Goal: Task Accomplishment & Management: Complete application form

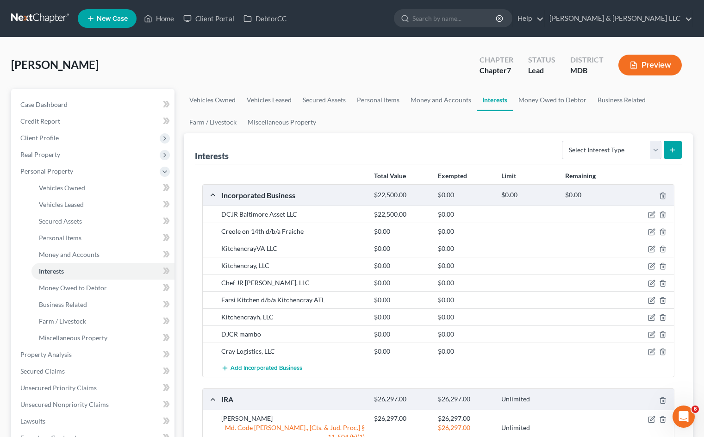
click at [2, 272] on div "[PERSON_NAME] Upgraded Chapter Chapter 7 Status Lead District MDB Preview Petit…" at bounding box center [352, 362] width 704 height 649
click at [650, 335] on icon "button" at bounding box center [651, 334] width 7 height 7
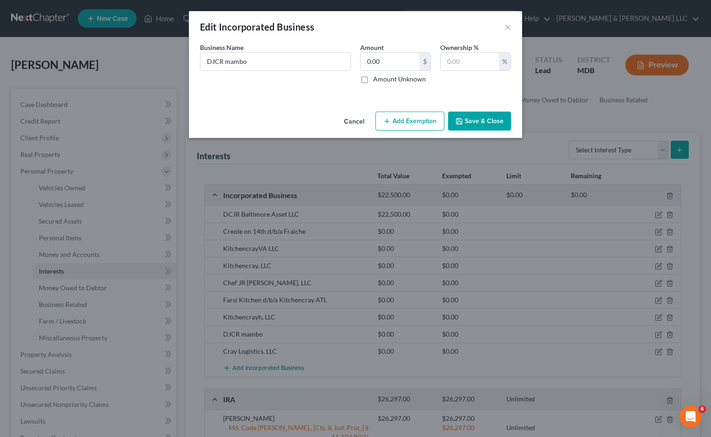
click at [346, 121] on button "Cancel" at bounding box center [354, 122] width 35 height 19
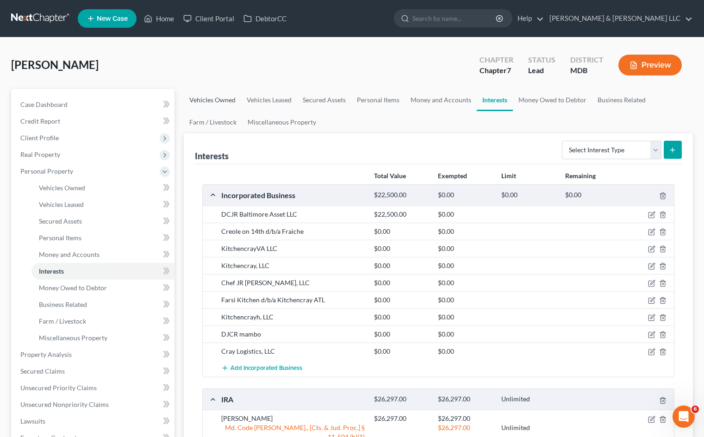
click at [220, 100] on link "Vehicles Owned" at bounding box center [212, 100] width 57 height 22
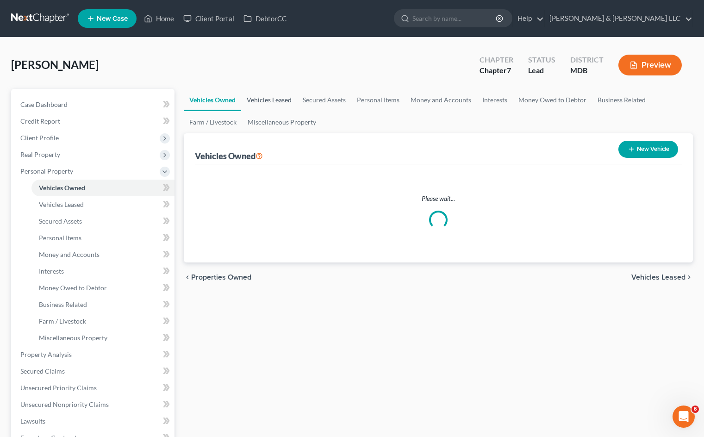
click at [262, 101] on link "Vehicles Leased" at bounding box center [269, 100] width 56 height 22
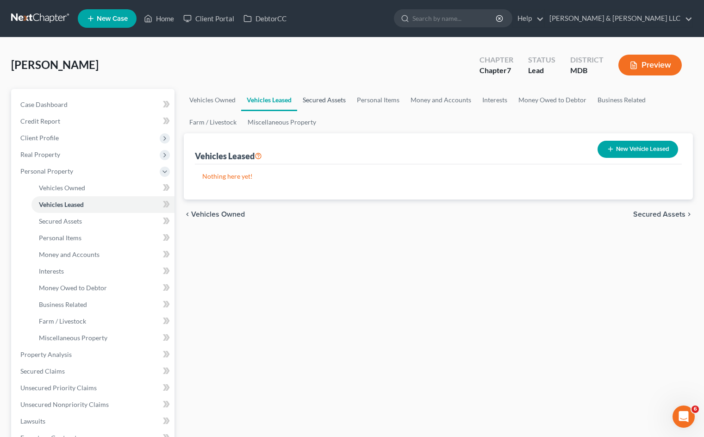
click at [340, 98] on link "Secured Assets" at bounding box center [324, 100] width 54 height 22
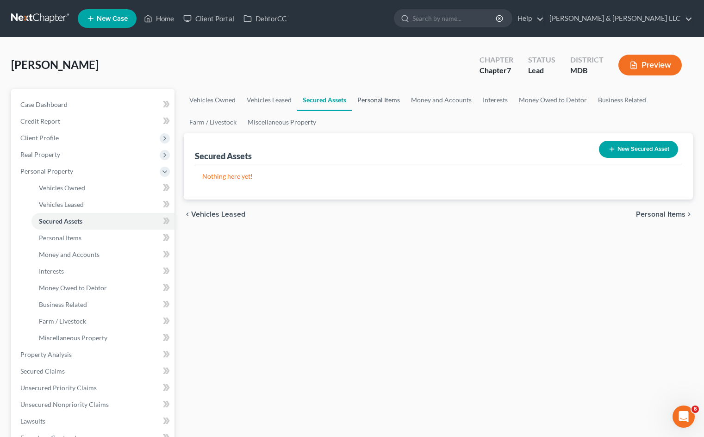
click at [381, 100] on link "Personal Items" at bounding box center [379, 100] width 54 height 22
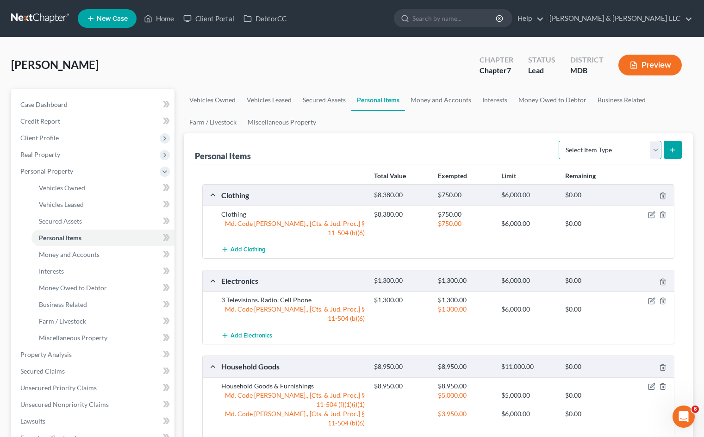
click at [641, 153] on select "Select Item Type Clothing Collectibles Of Value Electronics Firearms Household …" at bounding box center [610, 150] width 103 height 19
click at [449, 99] on link "Money and Accounts" at bounding box center [441, 100] width 72 height 22
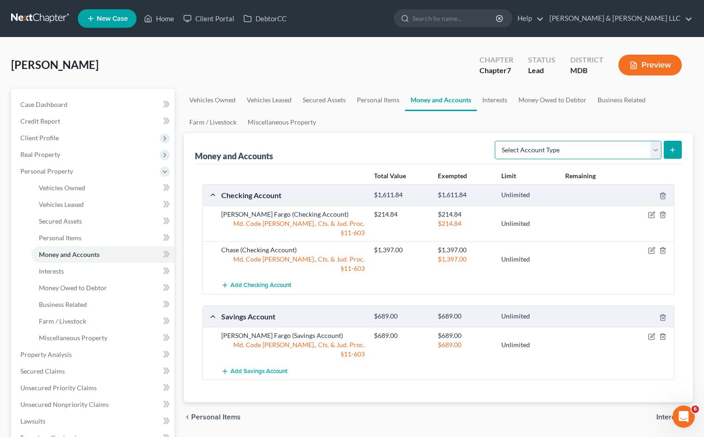
click at [534, 146] on select "Select Account Type Brokerage Cash on Hand Certificates of Deposit Checking Acc…" at bounding box center [578, 150] width 167 height 19
click at [497, 102] on link "Interests" at bounding box center [495, 100] width 36 height 22
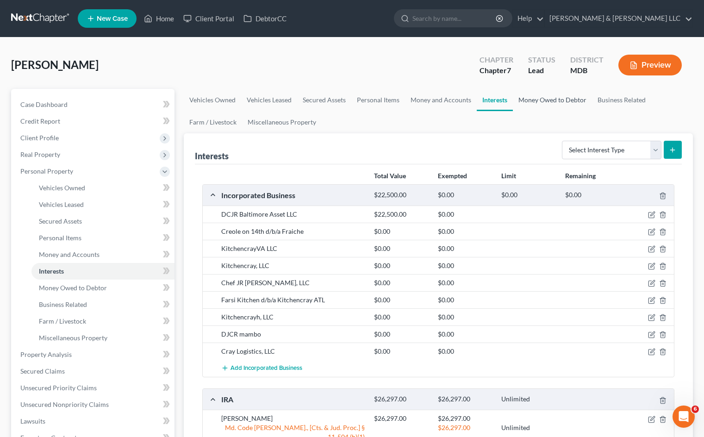
click at [575, 100] on link "Money Owed to Debtor" at bounding box center [552, 100] width 79 height 22
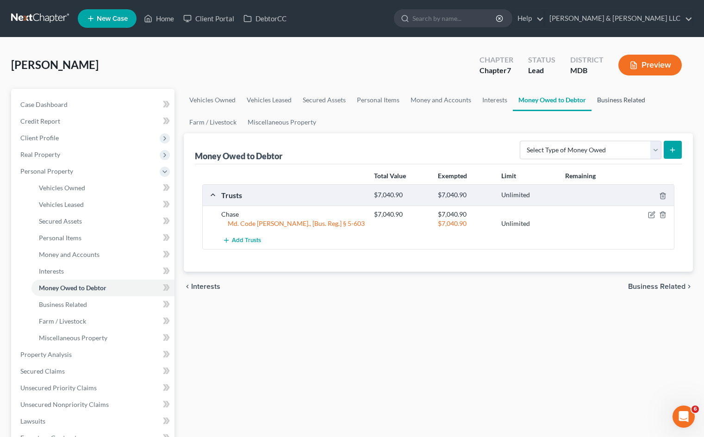
click at [619, 102] on link "Business Related" at bounding box center [621, 100] width 59 height 22
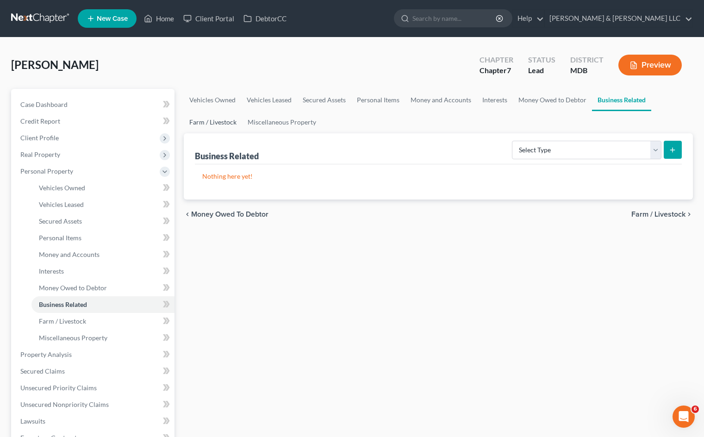
click at [227, 122] on link "Farm / Livestock" at bounding box center [213, 122] width 58 height 22
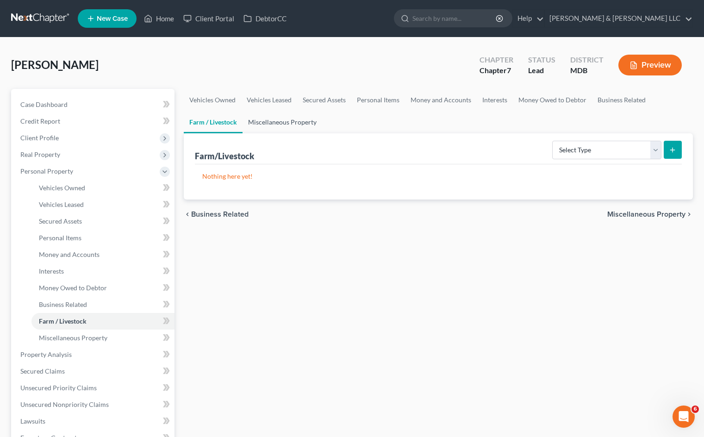
click at [278, 121] on link "Miscellaneous Property" at bounding box center [283, 122] width 80 height 22
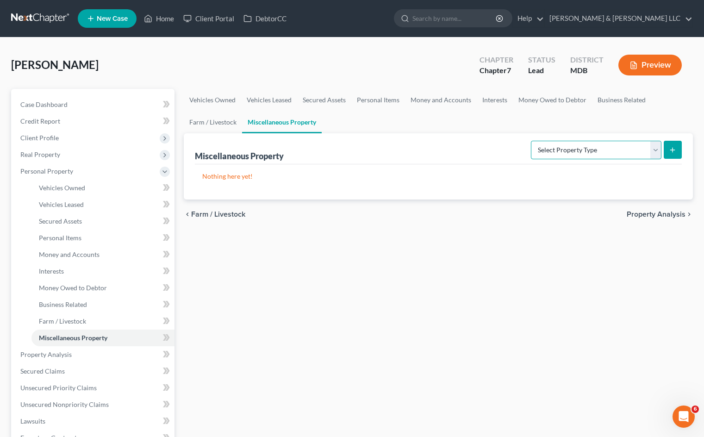
click at [630, 150] on select "Select Property Type Assigned for Creditor Benefit [DATE] Holding for Another N…" at bounding box center [596, 150] width 131 height 19
click at [550, 94] on link "Money Owed to Debtor" at bounding box center [552, 100] width 79 height 22
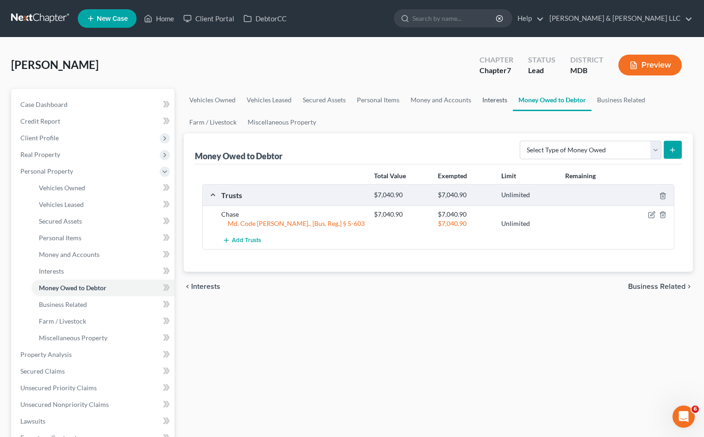
click at [495, 100] on link "Interests" at bounding box center [495, 100] width 36 height 22
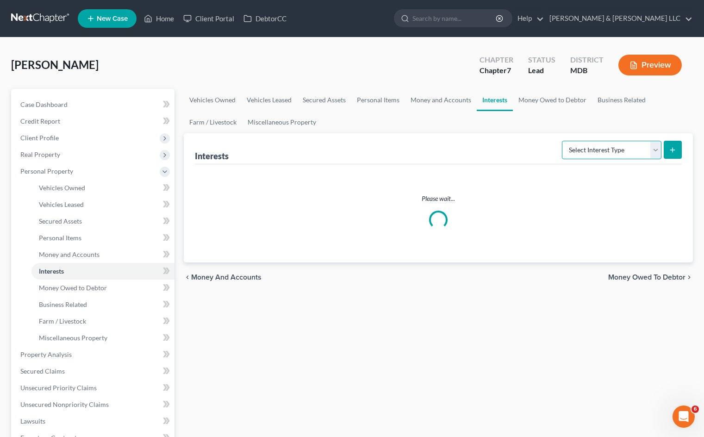
click at [588, 154] on select "Select Interest Type 401K Annuity Bond Education IRA Government Bond Government…" at bounding box center [612, 150] width 100 height 19
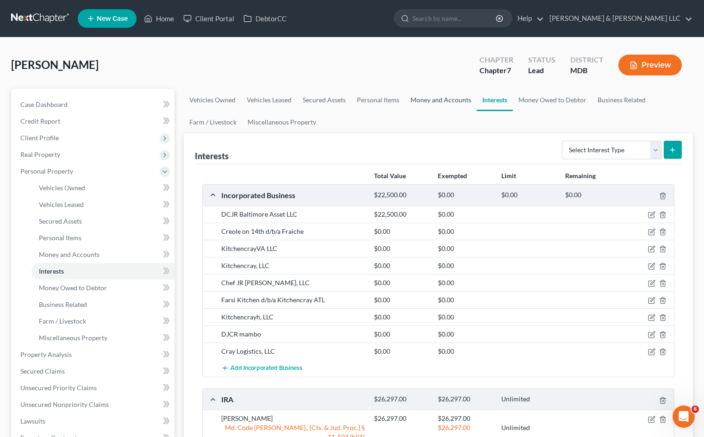
click at [418, 100] on link "Money and Accounts" at bounding box center [441, 100] width 72 height 22
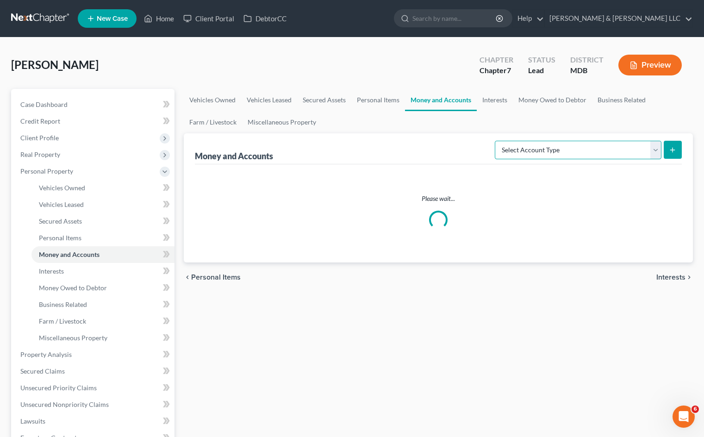
click at [566, 153] on select "Select Account Type Brokerage Cash on Hand Certificates of Deposit Checking Acc…" at bounding box center [578, 150] width 167 height 19
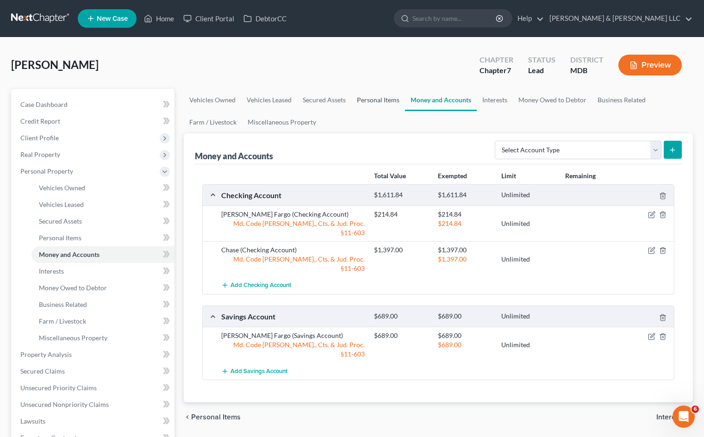
drag, startPoint x: 386, startPoint y: 100, endPoint x: 398, endPoint y: 101, distance: 12.0
click at [386, 100] on link "Personal Items" at bounding box center [378, 100] width 54 height 22
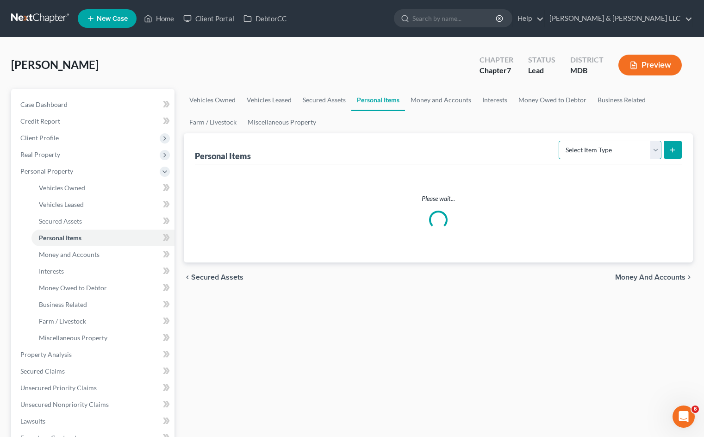
click at [600, 150] on select "Select Item Type Clothing Collectibles Of Value Electronics Firearms Household …" at bounding box center [610, 150] width 103 height 19
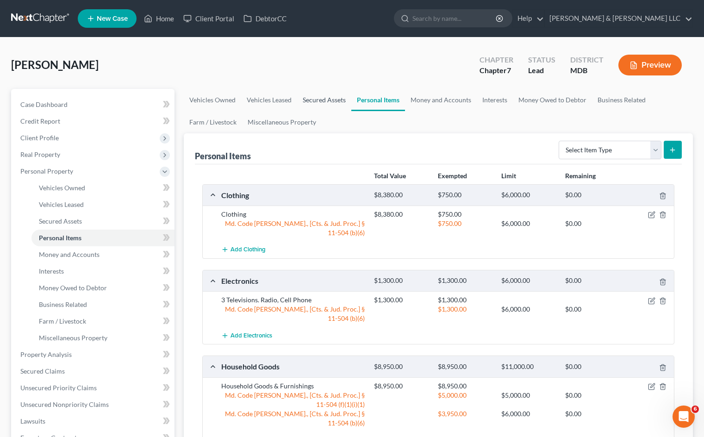
click at [311, 97] on link "Secured Assets" at bounding box center [324, 100] width 54 height 22
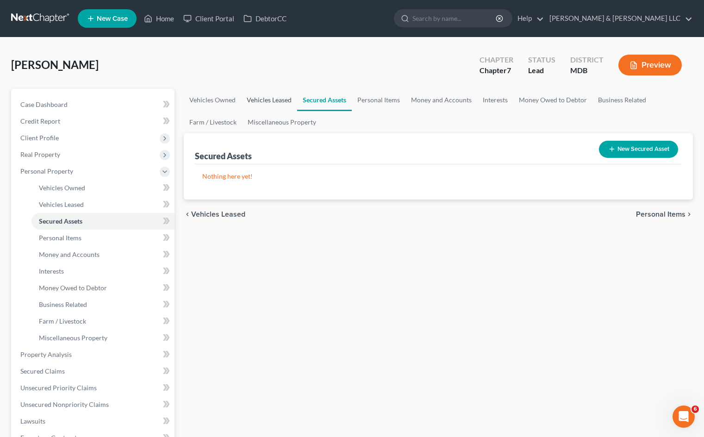
click at [271, 104] on link "Vehicles Leased" at bounding box center [269, 100] width 56 height 22
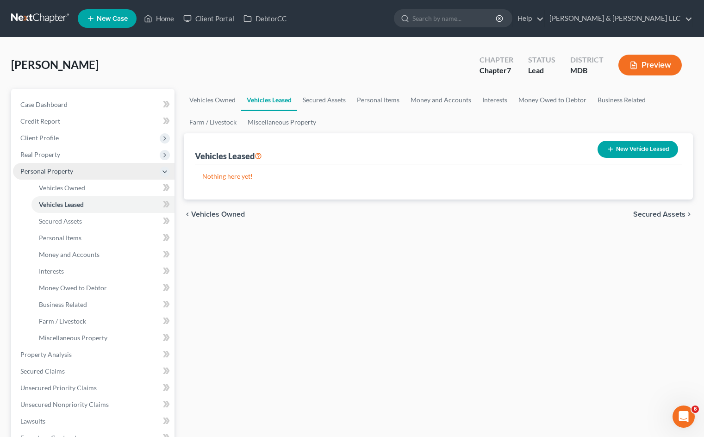
click at [85, 175] on span "Personal Property" at bounding box center [94, 171] width 162 height 17
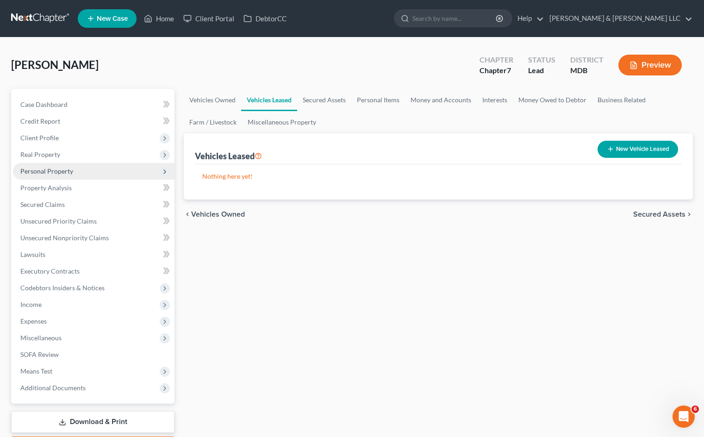
click at [118, 164] on span "Personal Property" at bounding box center [94, 171] width 162 height 17
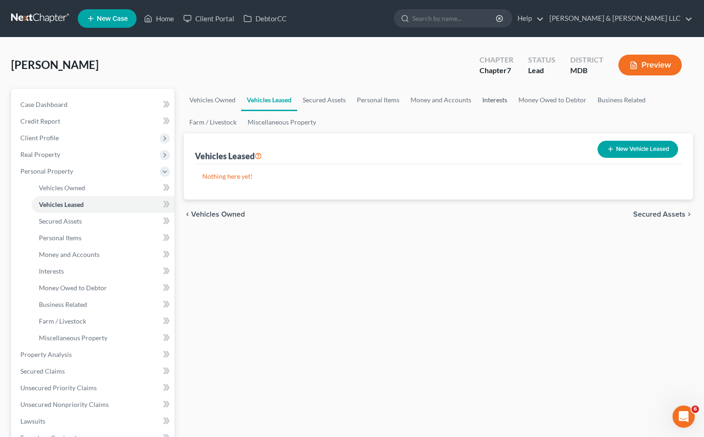
click at [486, 97] on link "Interests" at bounding box center [495, 100] width 36 height 22
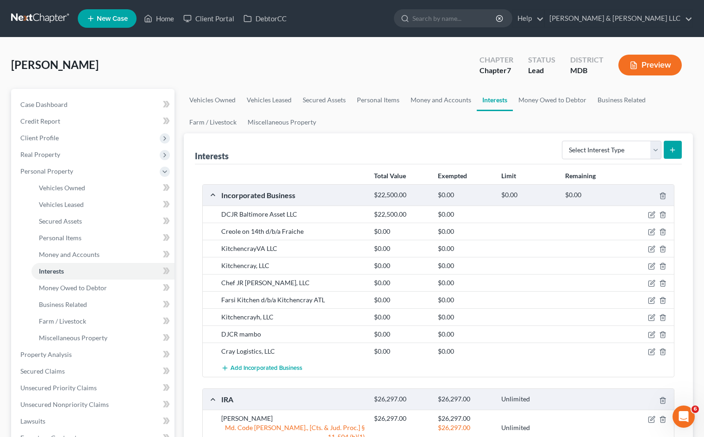
click at [383, 137] on div "Interests Select Interest Type 401K Annuity Bond Education IRA Government Bond …" at bounding box center [438, 148] width 487 height 31
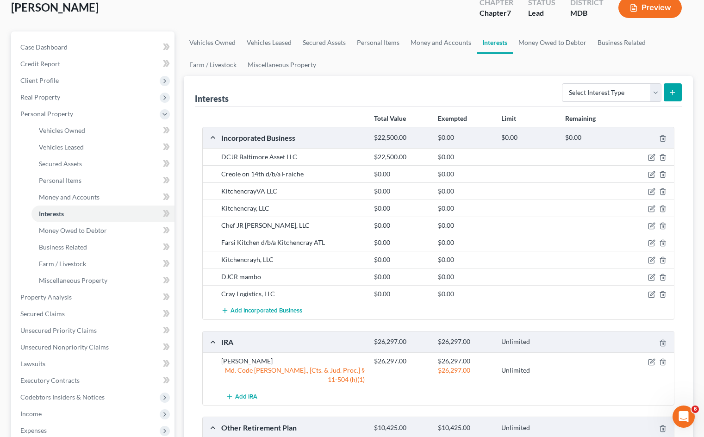
scroll to position [46, 0]
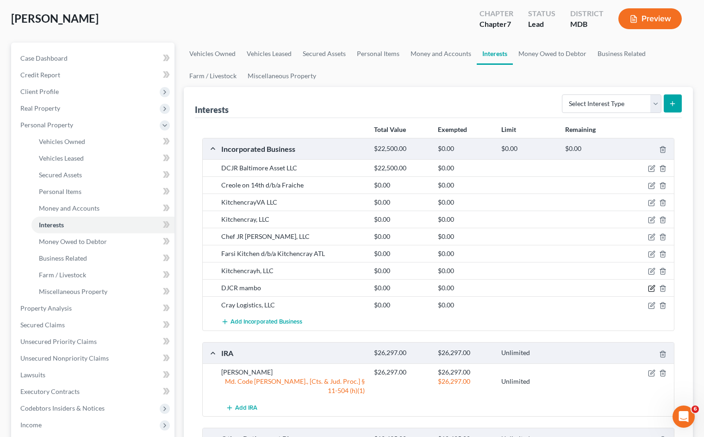
click at [654, 288] on icon "button" at bounding box center [653, 288] width 4 height 4
click at [651, 289] on icon "button" at bounding box center [651, 288] width 7 height 7
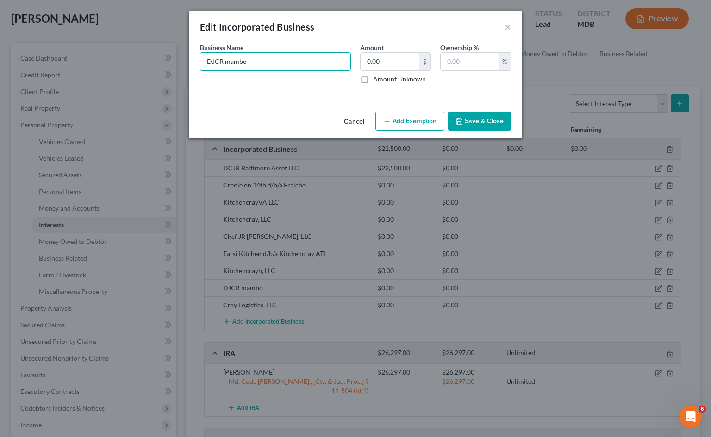
drag, startPoint x: 273, startPoint y: 63, endPoint x: 74, endPoint y: 60, distance: 199.6
click at [74, 60] on div "Edit Incorporated Business × An exemption set must first be selected from the F…" at bounding box center [355, 218] width 711 height 437
type input "C"
type input "Ca"
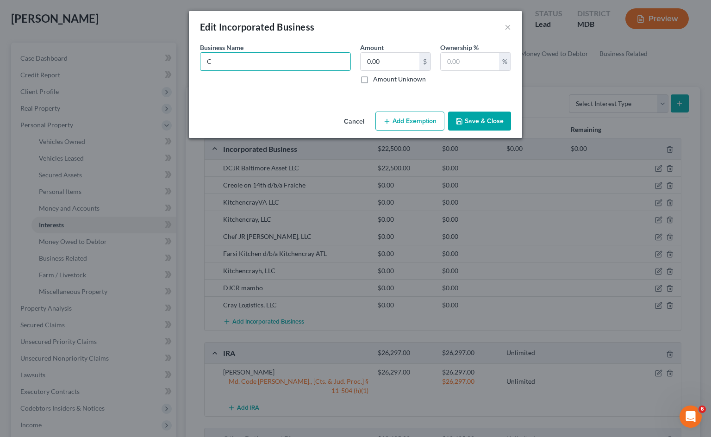
type input "Ca"
type input "Car"
type input "[PERSON_NAME]"
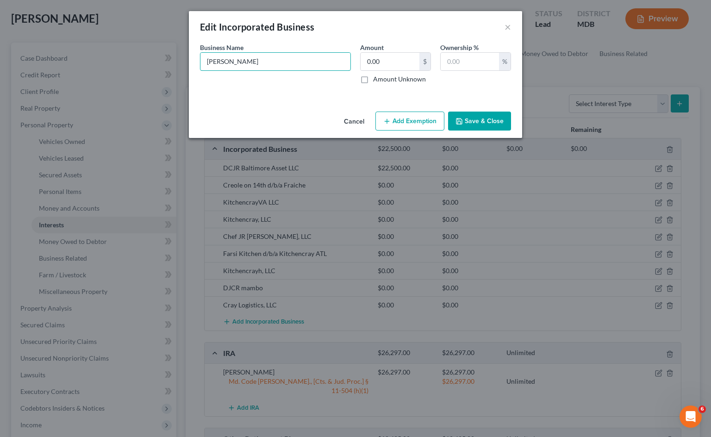
type input "Carry"
type input "Carry O"
type input "Carry Ou"
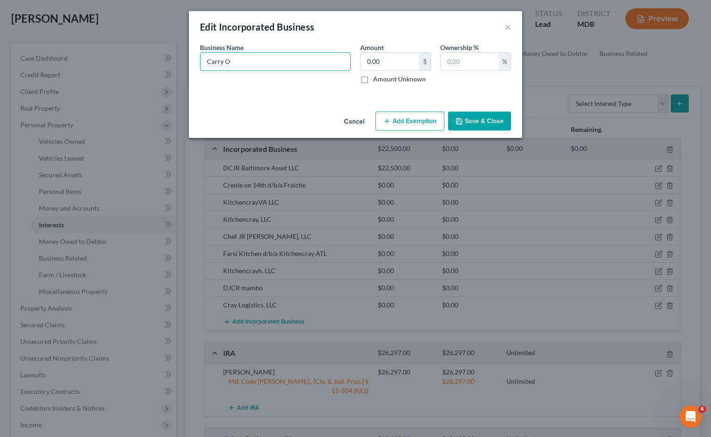
type input "Carry Ou"
type input "Carry Out"
type input "Carry Out D"
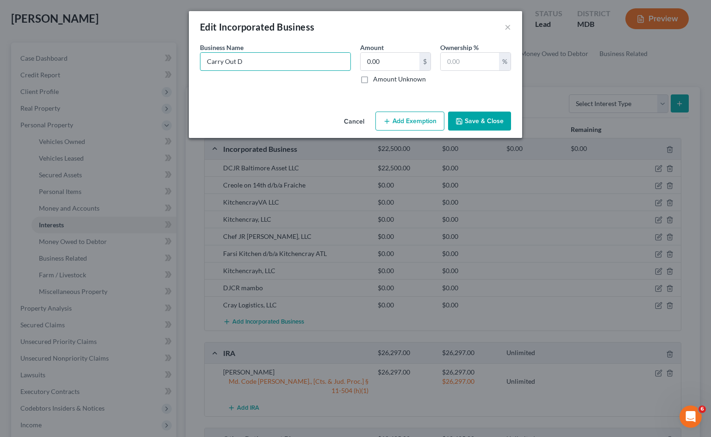
type input "Carry Out DC"
type input "Carry Out DCJ"
type input "Carry Out DCJR"
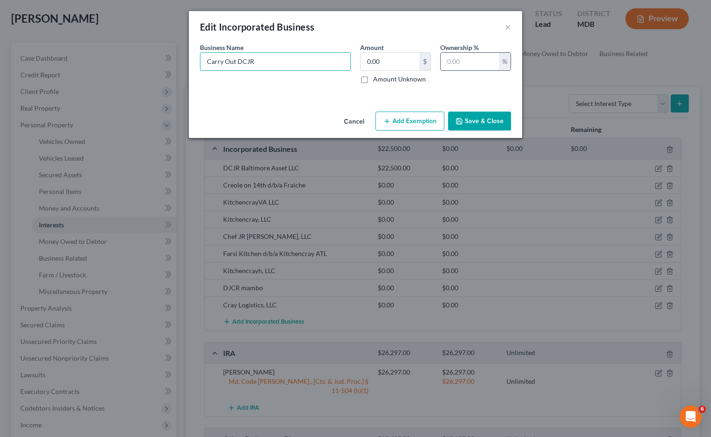
type input "Carry Out DCJR"
click at [460, 56] on input "text" at bounding box center [470, 62] width 58 height 18
type input "5"
type input "50"
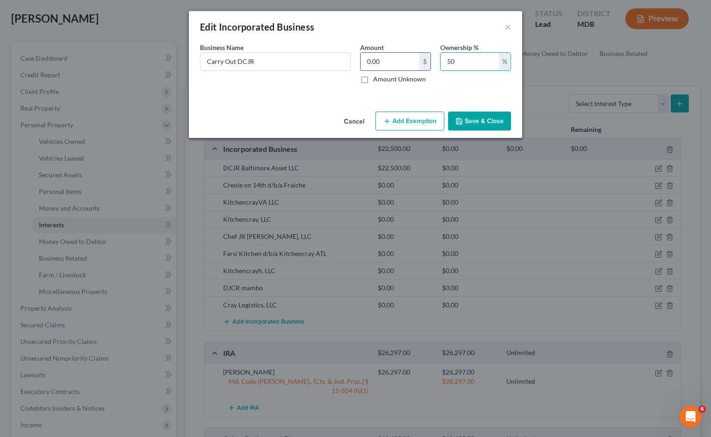
type input "50"
click at [382, 61] on input "0.00" at bounding box center [390, 62] width 59 height 18
drag, startPoint x: 468, startPoint y: 60, endPoint x: 415, endPoint y: 57, distance: 53.3
click at [410, 56] on div "Business Name * Carry Out DCJR Amount 0.00 $ Amount Unknown Ownership % 50 %" at bounding box center [355, 67] width 320 height 49
type input "6"
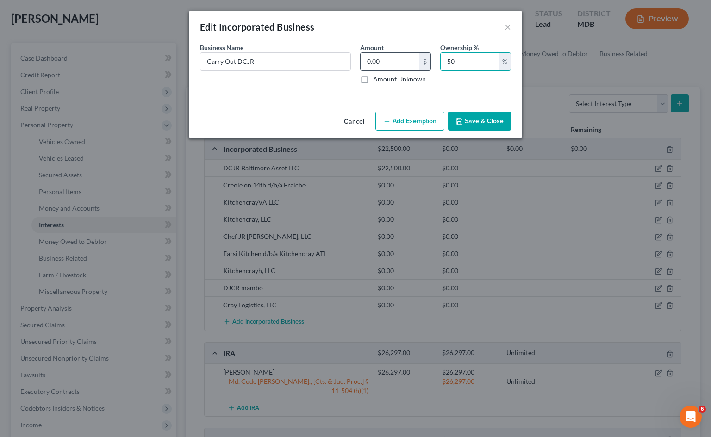
type input "6"
type input "60"
type input "4.00"
type input "4"
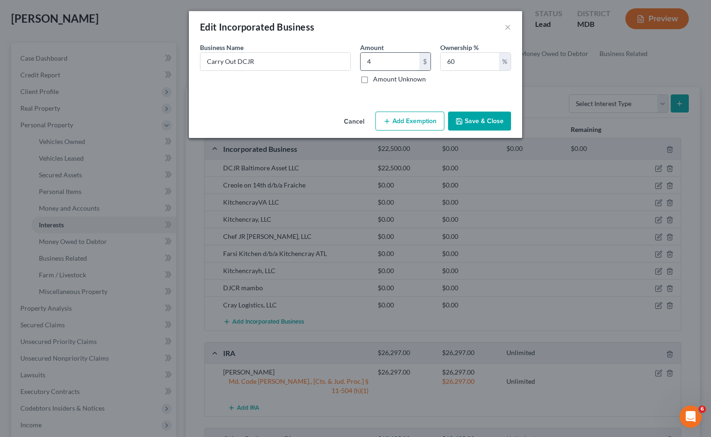
type input "40.00"
type input "40"
type input "400.00"
type input "400"
type input "4,000.00"
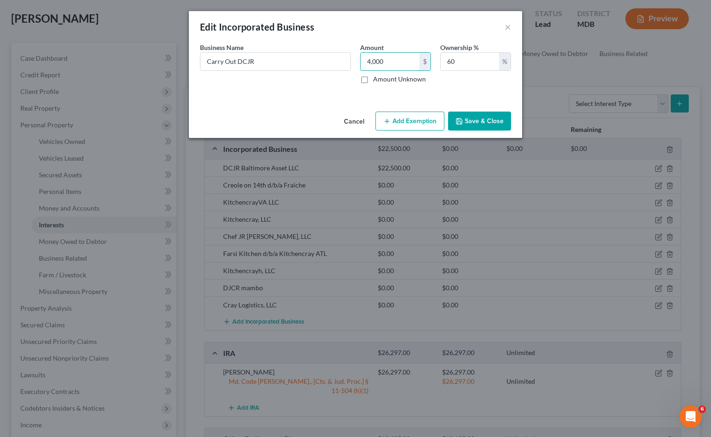
type input "4,000"
click at [480, 119] on button "Save & Close" at bounding box center [479, 121] width 63 height 19
click at [355, 121] on button "Cancel" at bounding box center [354, 122] width 35 height 19
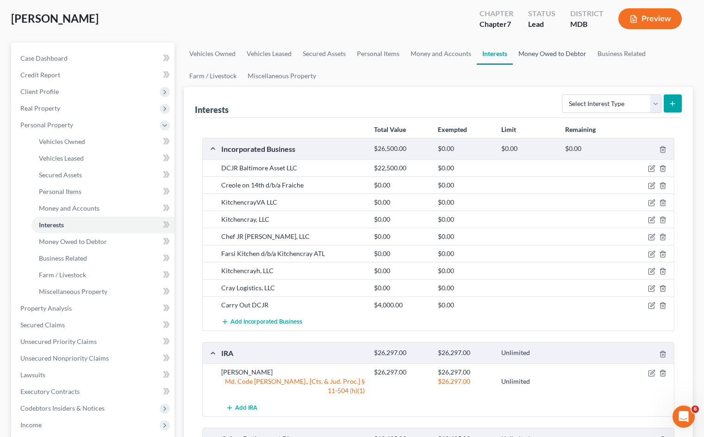
click at [542, 53] on link "Money Owed to Debtor" at bounding box center [552, 54] width 79 height 22
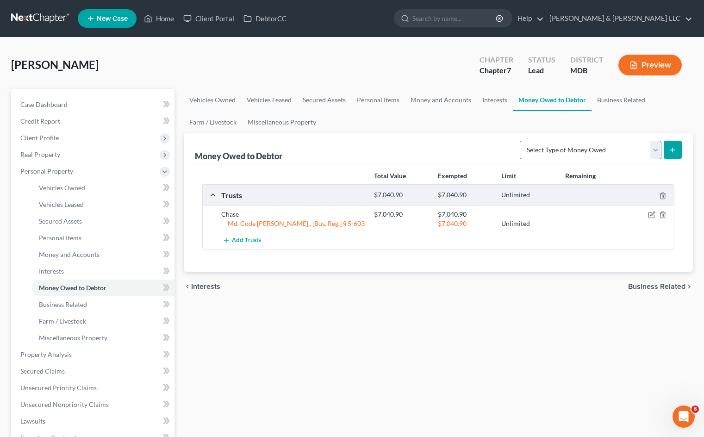
click at [607, 158] on select "Select Type of Money Owed Accounts Receivable Alimony Child Support Claims Agai…" at bounding box center [591, 150] width 142 height 19
click at [488, 103] on link "Interests" at bounding box center [495, 100] width 36 height 22
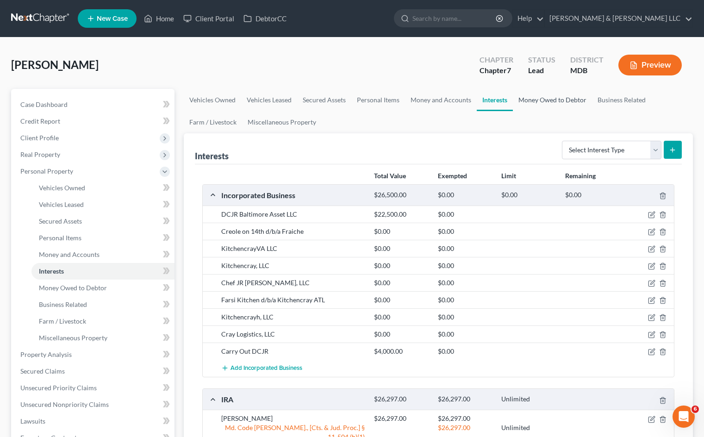
click at [559, 104] on link "Money Owed to Debtor" at bounding box center [552, 100] width 79 height 22
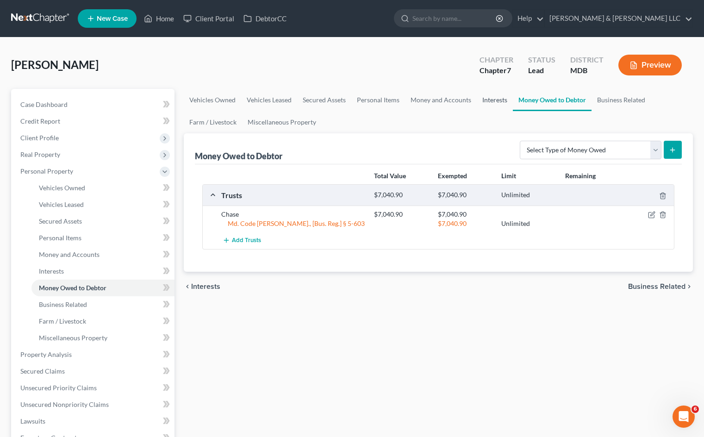
click at [494, 101] on link "Interests" at bounding box center [495, 100] width 36 height 22
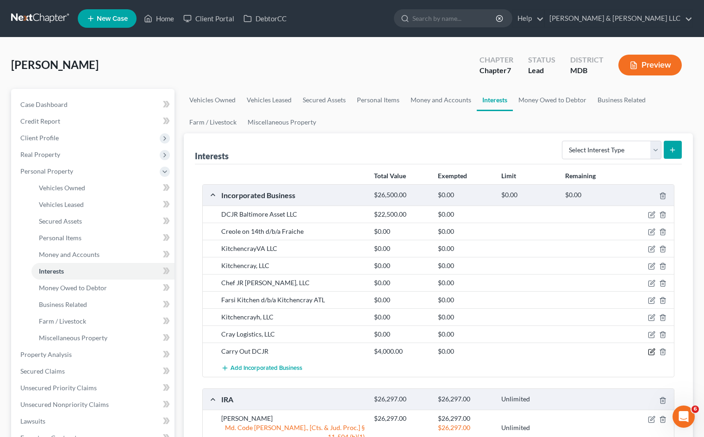
click at [651, 354] on icon "button" at bounding box center [651, 351] width 7 height 7
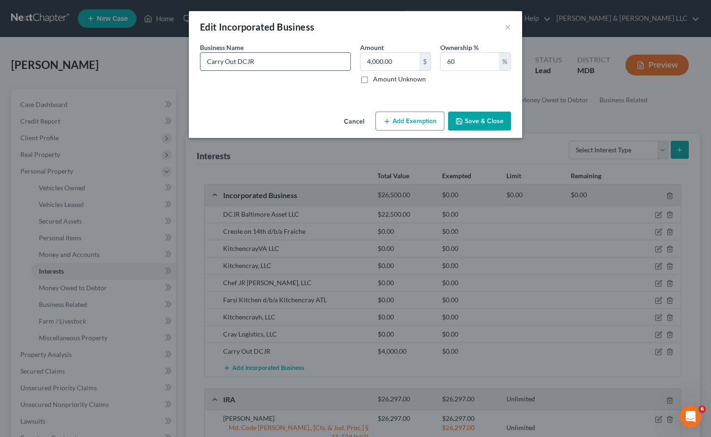
click at [289, 64] on input "Carry Out DCJR" at bounding box center [275, 62] width 150 height 18
type input "Carry Out DCJR LLC"
click at [485, 121] on button "Save & Close" at bounding box center [479, 121] width 63 height 19
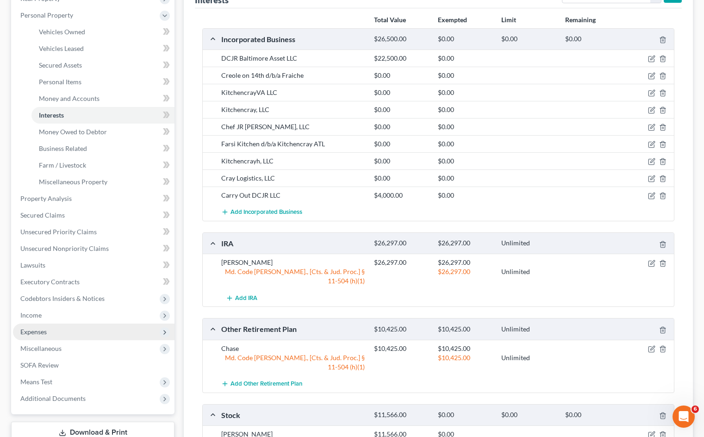
scroll to position [185, 0]
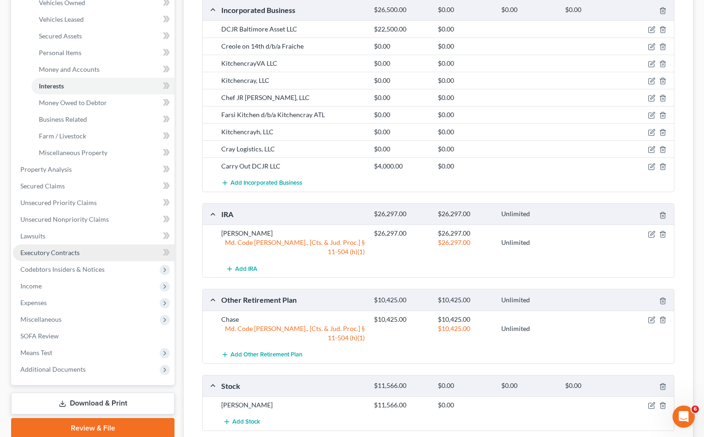
click at [107, 252] on link "Executory Contracts" at bounding box center [94, 252] width 162 height 17
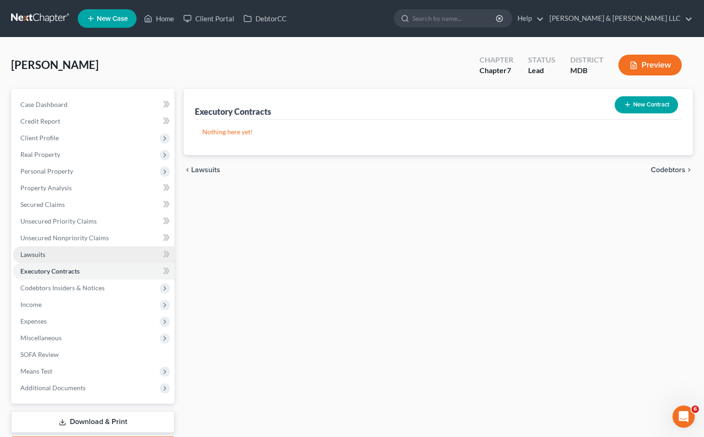
click at [107, 252] on link "Lawsuits" at bounding box center [94, 254] width 162 height 17
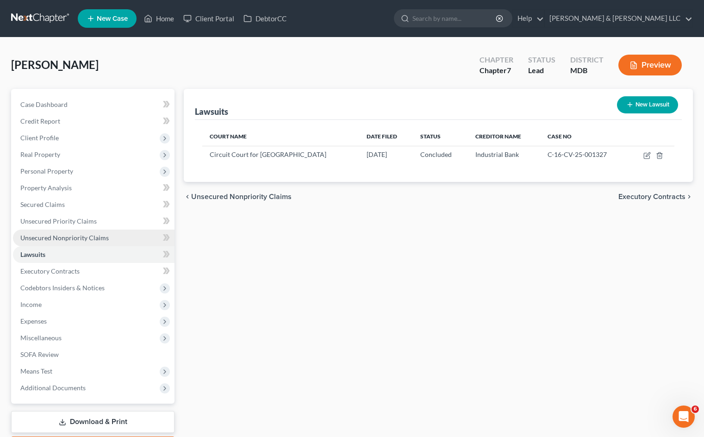
click at [75, 241] on span "Unsecured Nonpriority Claims" at bounding box center [64, 238] width 88 height 8
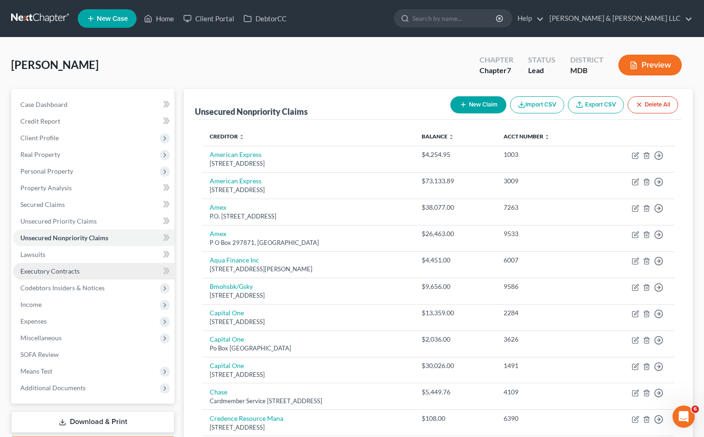
click at [93, 271] on link "Executory Contracts" at bounding box center [94, 271] width 162 height 17
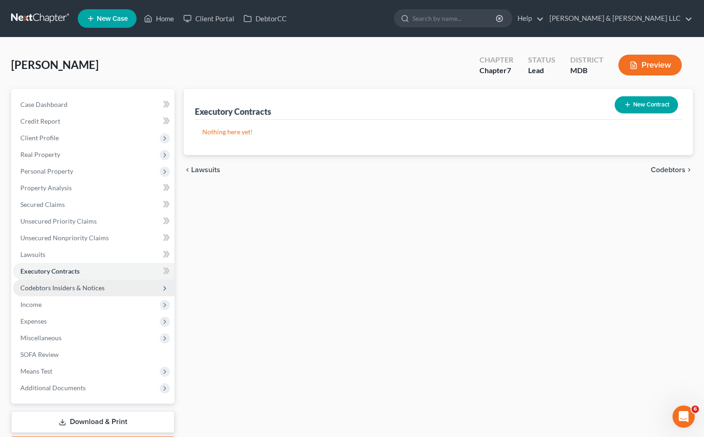
click at [97, 291] on span "Codebtors Insiders & Notices" at bounding box center [62, 288] width 84 height 8
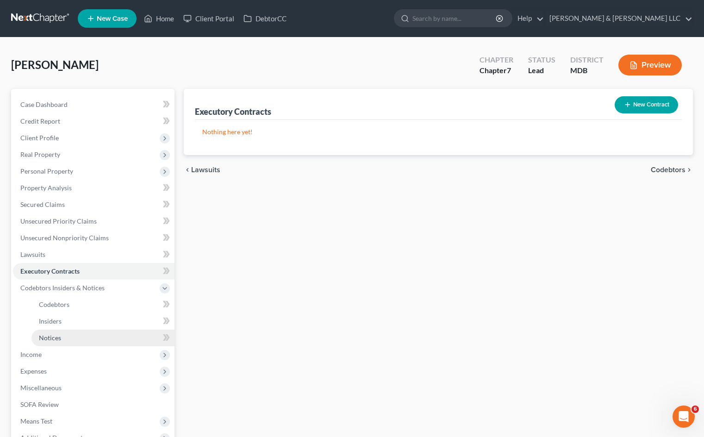
click at [92, 345] on link "Notices" at bounding box center [102, 338] width 143 height 17
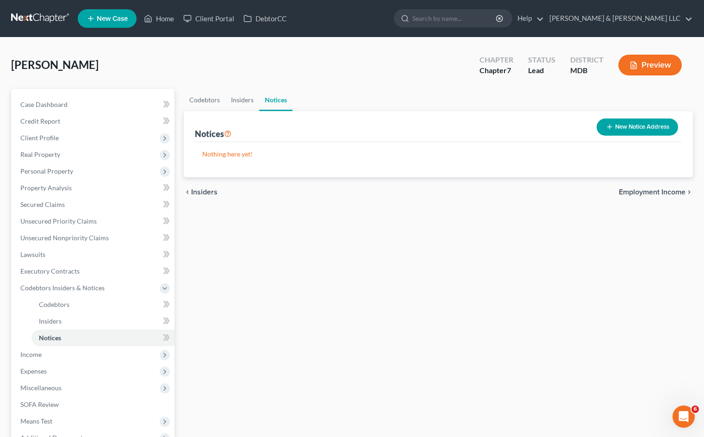
click at [636, 125] on button "New Notice Address" at bounding box center [637, 127] width 81 height 17
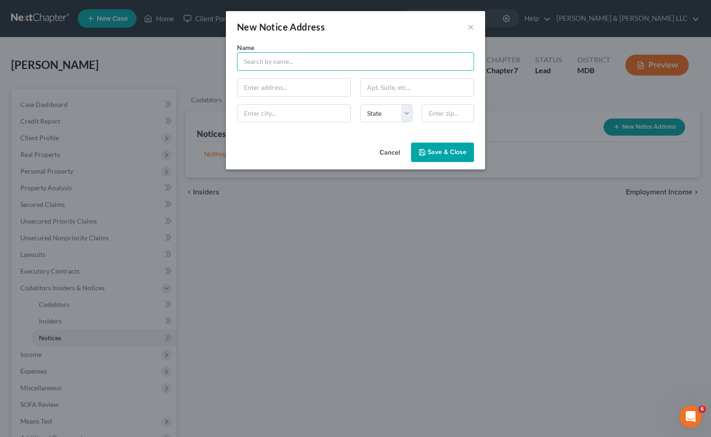
click at [349, 56] on input "text" at bounding box center [355, 61] width 237 height 19
type input "[PERSON_NAME]"
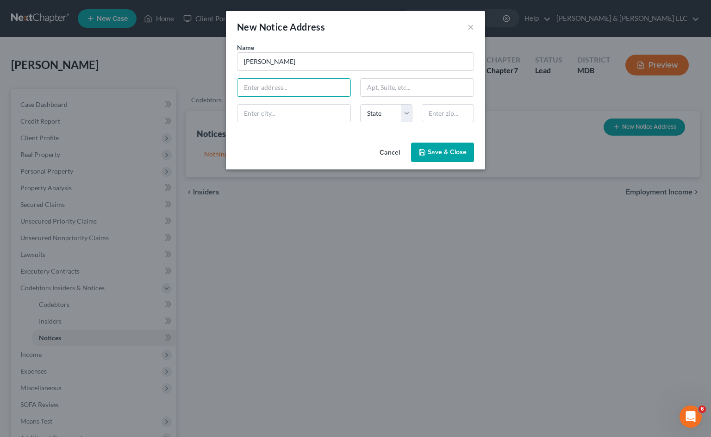
drag, startPoint x: 275, startPoint y: 91, endPoint x: 266, endPoint y: 77, distance: 17.1
click at [275, 91] on input "text" at bounding box center [294, 88] width 113 height 18
click at [275, 89] on input "7375" at bounding box center [294, 88] width 113 height 18
drag, startPoint x: 316, startPoint y: 91, endPoint x: 311, endPoint y: 91, distance: 5.1
click at [316, 91] on input "7375 Executive" at bounding box center [294, 88] width 113 height 18
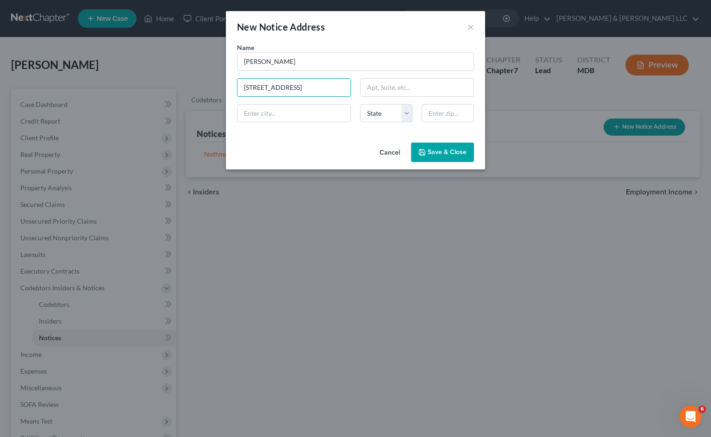
type input "[STREET_ADDRESS]"
click at [395, 85] on input "text" at bounding box center [417, 88] width 113 height 18
click at [405, 83] on input "Ste" at bounding box center [417, 88] width 113 height 18
type input "Ste 201"
click at [276, 107] on input "text" at bounding box center [294, 114] width 113 height 18
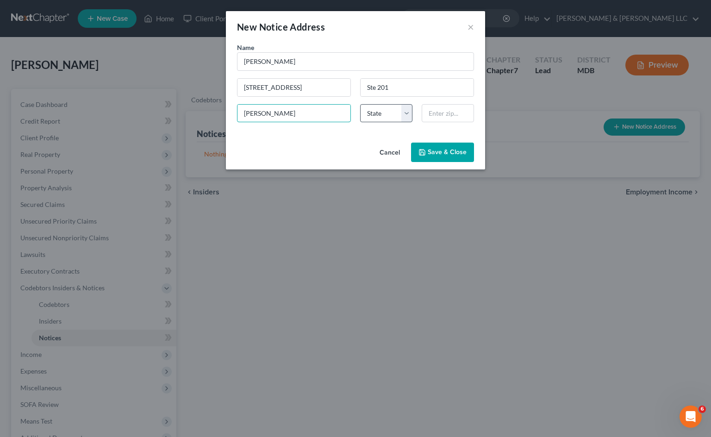
type input "[PERSON_NAME]"
click at [381, 116] on select "State [US_STATE] AK AR AZ CA CO CT DE DC [GEOGRAPHIC_DATA] [GEOGRAPHIC_DATA] GU…" at bounding box center [386, 113] width 52 height 19
select select "21"
click at [360, 104] on select "State [US_STATE] AK AR AZ CA CO CT DE DC [GEOGRAPHIC_DATA] [GEOGRAPHIC_DATA] GU…" at bounding box center [386, 113] width 52 height 19
click at [446, 111] on input "text" at bounding box center [448, 113] width 52 height 19
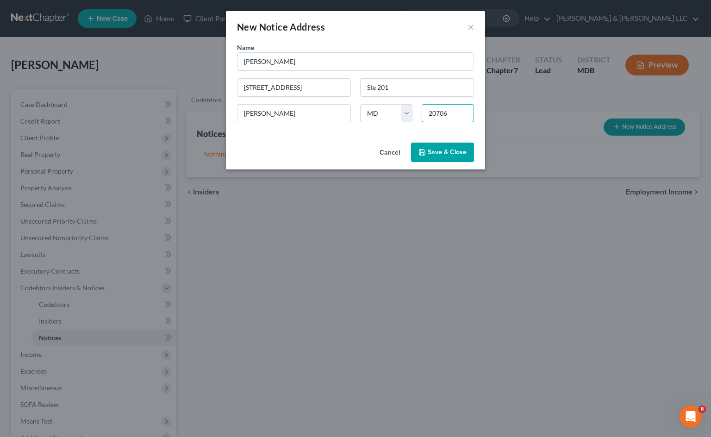
type input "20706"
click at [455, 146] on button "Save & Close" at bounding box center [442, 152] width 63 height 19
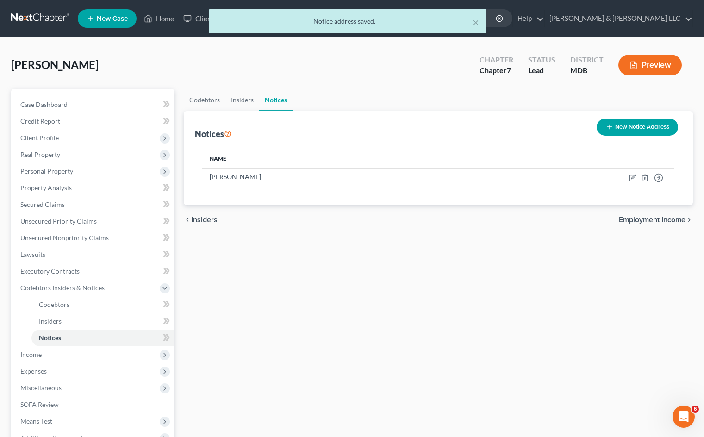
click at [338, 327] on div "Codebtors Insiders Notices Notices New Notice Address Name [PERSON_NAME] Move t…" at bounding box center [438, 298] width 519 height 418
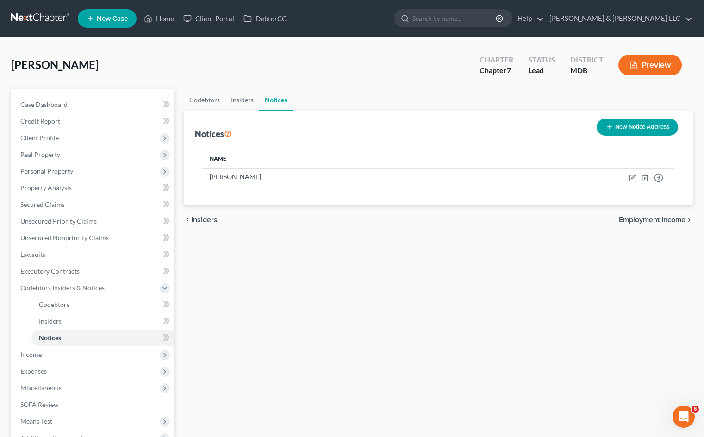
click at [454, 347] on div "Codebtors Insiders Notices Notices New Notice Address Name [PERSON_NAME] Move t…" at bounding box center [438, 298] width 519 height 418
click at [98, 284] on span "Codebtors Insiders & Notices" at bounding box center [62, 288] width 84 height 8
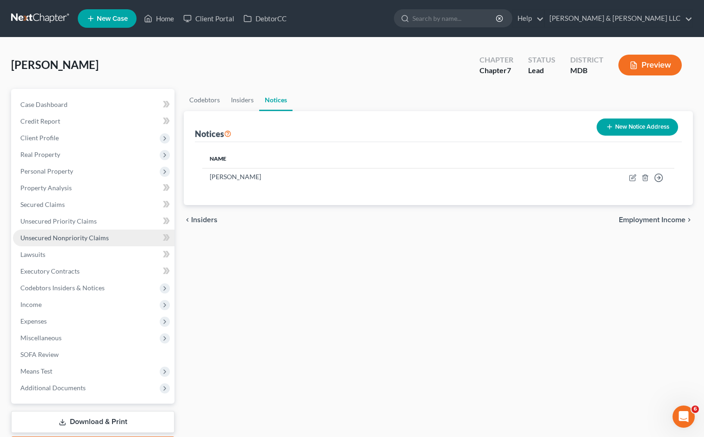
click at [112, 236] on link "Unsecured Nonpriority Claims" at bounding box center [94, 238] width 162 height 17
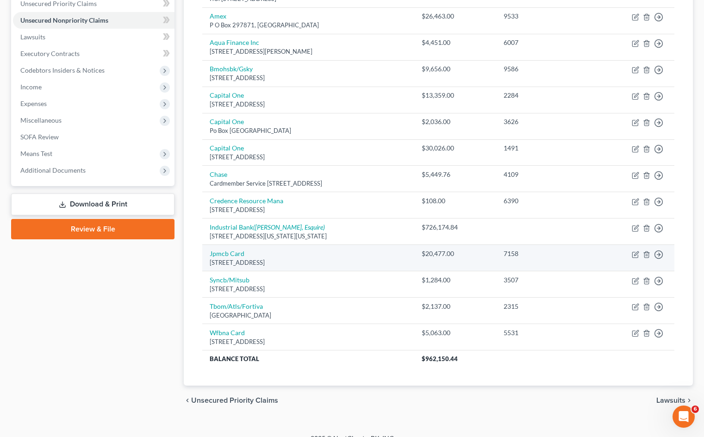
scroll to position [231, 0]
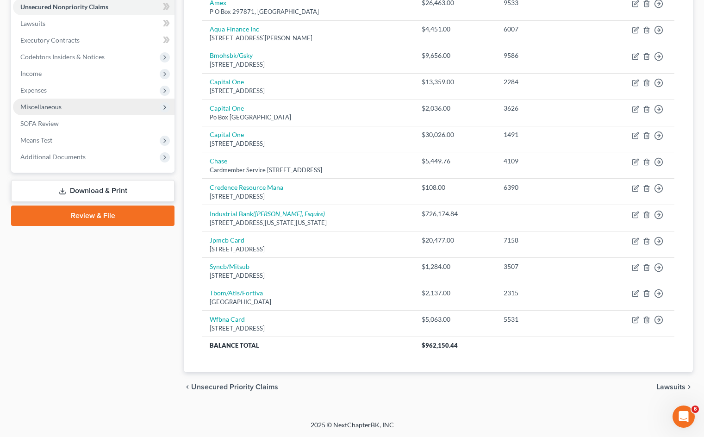
click at [61, 104] on span "Miscellaneous" at bounding box center [94, 107] width 162 height 17
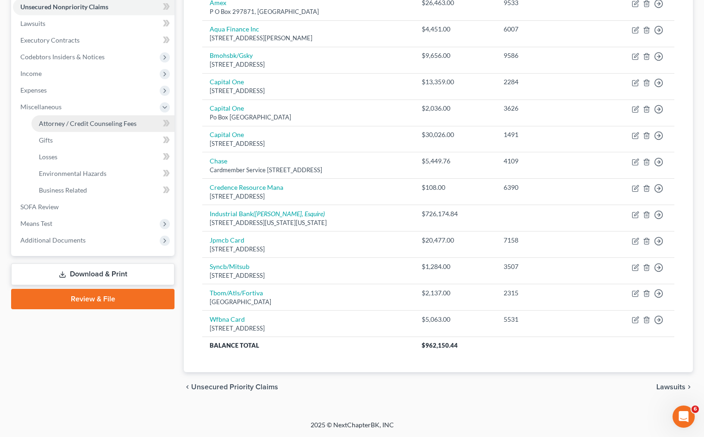
click at [75, 125] on span "Attorney / Credit Counseling Fees" at bounding box center [88, 123] width 98 height 8
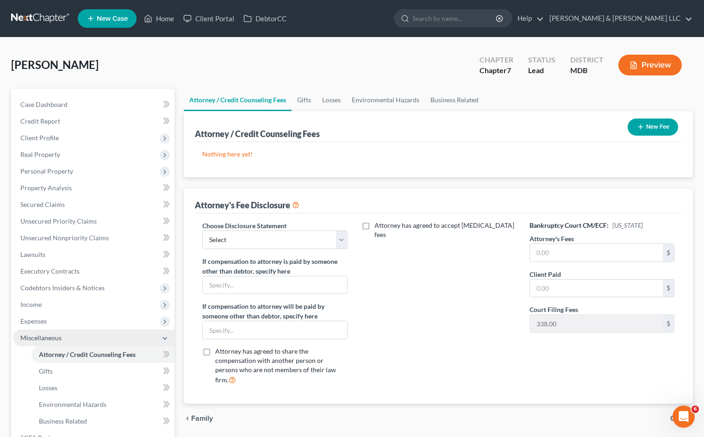
click at [154, 342] on span "Miscellaneous" at bounding box center [94, 338] width 162 height 17
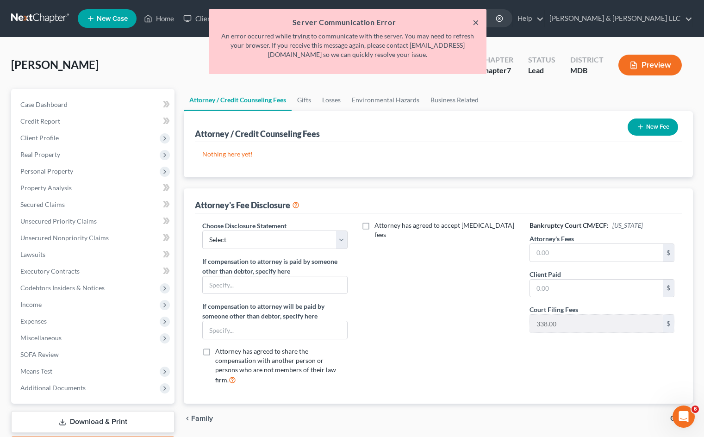
click at [477, 22] on button "×" at bounding box center [476, 22] width 6 height 11
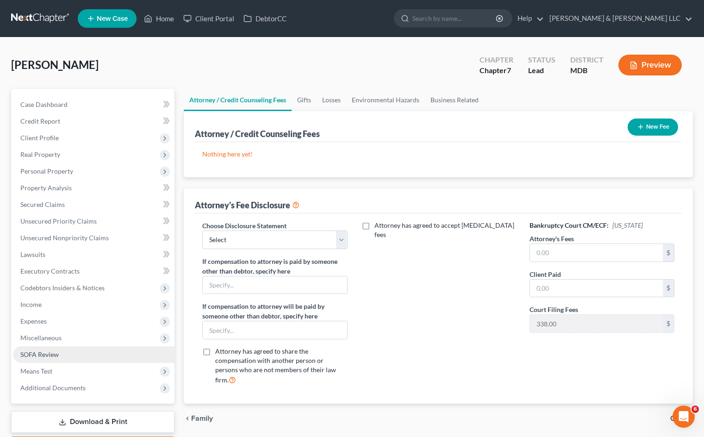
click at [84, 355] on link "SOFA Review" at bounding box center [94, 354] width 162 height 17
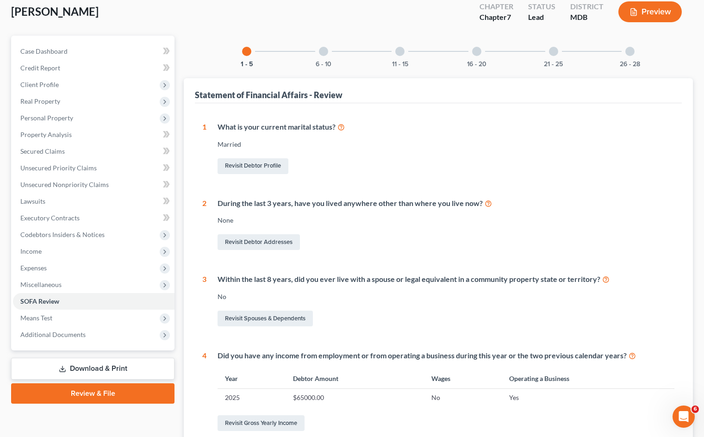
scroll to position [52, 0]
click at [322, 58] on div "6 - 10" at bounding box center [323, 52] width 31 height 31
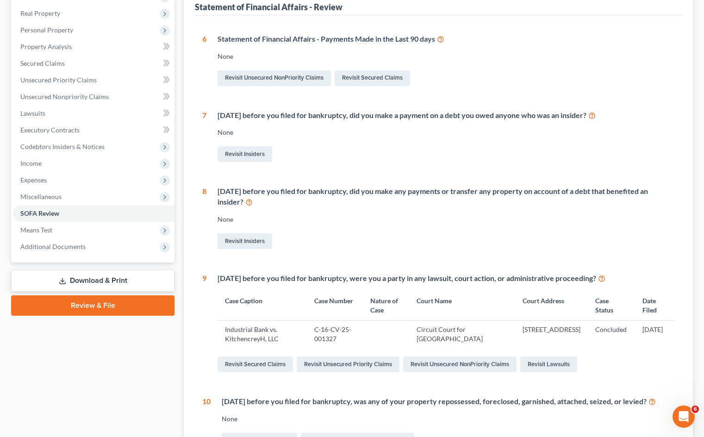
scroll to position [191, 0]
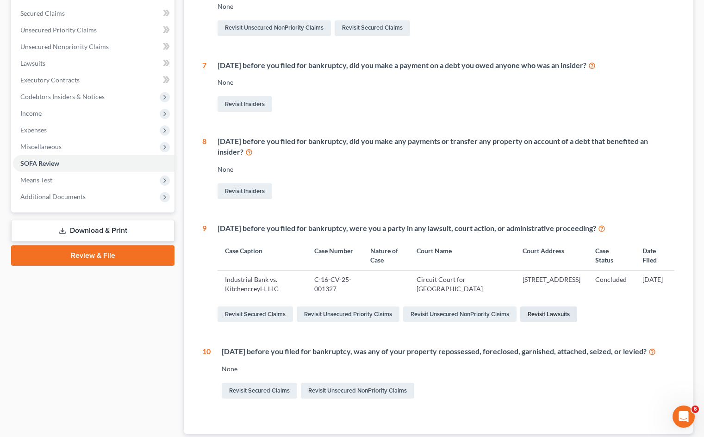
click at [556, 310] on link "Revisit Lawsuits" at bounding box center [548, 315] width 57 height 16
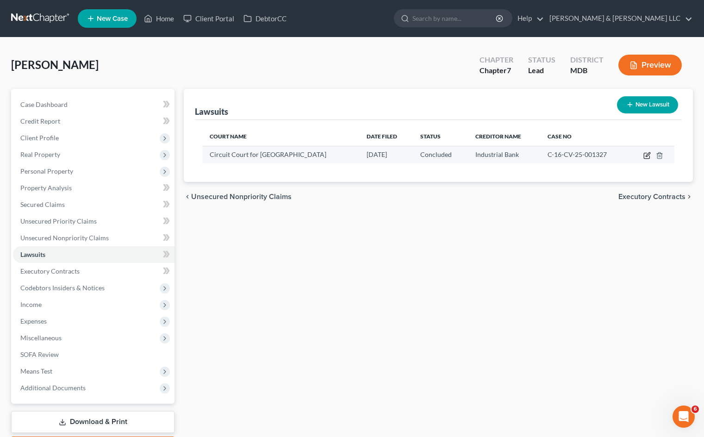
click at [644, 155] on icon "button" at bounding box center [647, 156] width 6 height 6
select select "21"
select select "2"
select select "4"
select select "8"
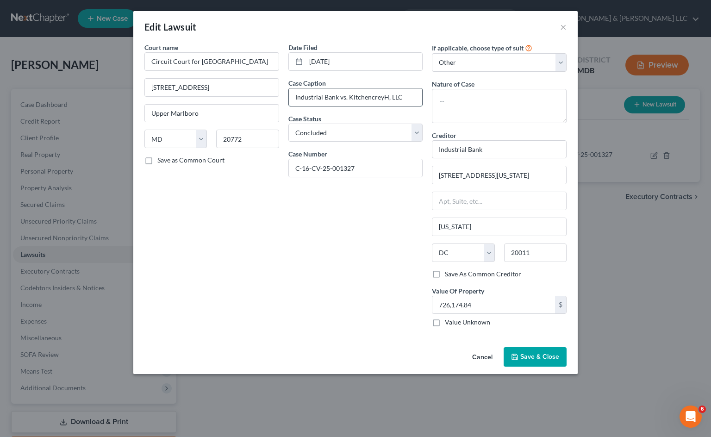
click at [379, 98] on input "Industrial Bank vs. KitchencreyH, LLC" at bounding box center [356, 97] width 134 height 18
type input "Industrial Bank vs. KitchencrayH, LLC"
click at [537, 352] on button "Save & Close" at bounding box center [535, 356] width 63 height 19
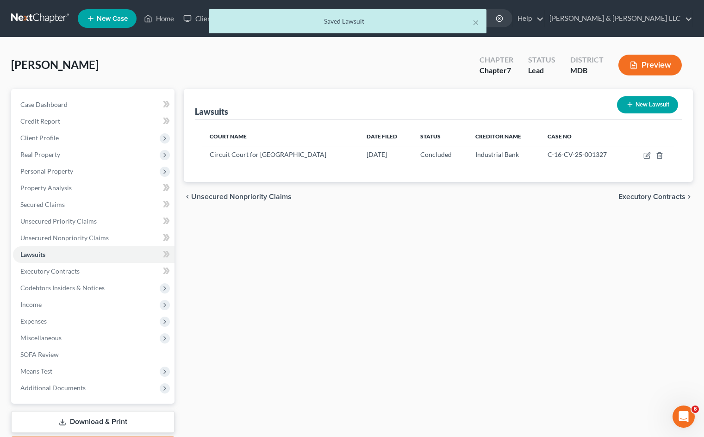
click at [434, 214] on div "Lawsuits New Lawsuit Court Name Date Filed Status Creditor Name Case No Circuit…" at bounding box center [438, 273] width 519 height 368
click at [81, 353] on link "SOFA Review" at bounding box center [94, 354] width 162 height 17
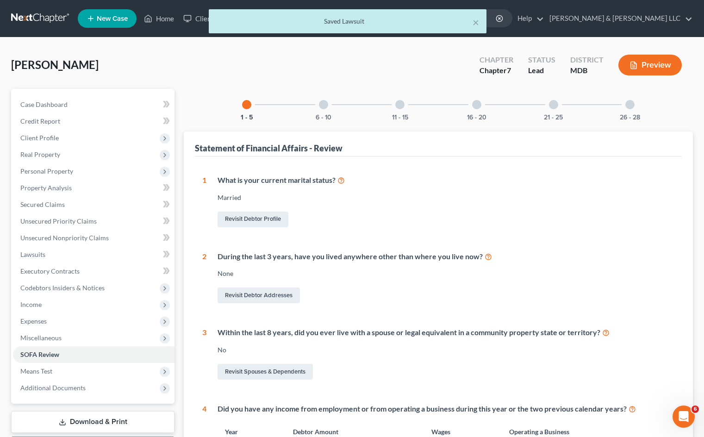
click at [321, 110] on div "6 - 10" at bounding box center [323, 104] width 31 height 31
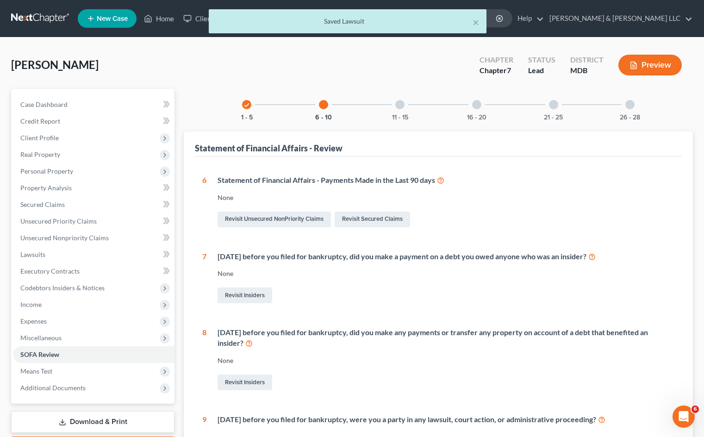
click at [475, 20] on input "search" at bounding box center [455, 18] width 85 height 17
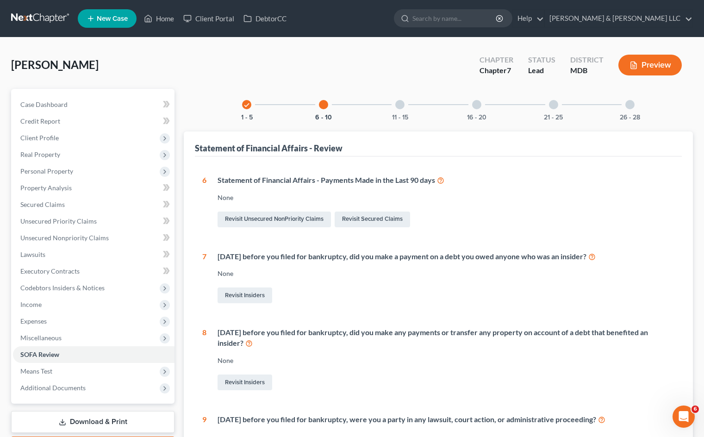
click at [429, 82] on div "[PERSON_NAME] Upgraded Chapter Chapter 7 Status Lead District MDB Preview" at bounding box center [352, 69] width 682 height 40
click at [400, 109] on div "11 - 15" at bounding box center [399, 104] width 31 height 31
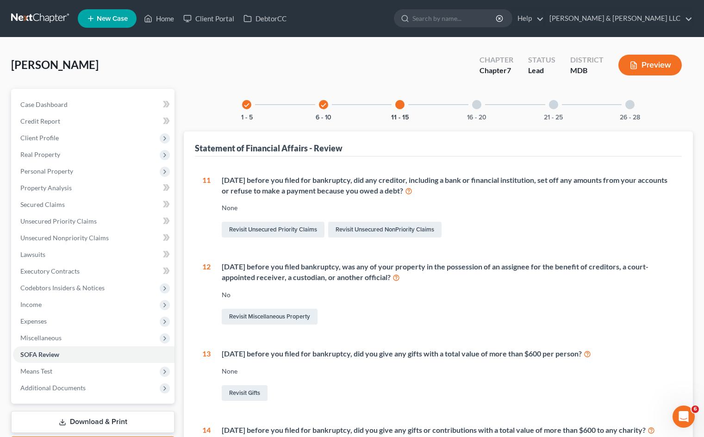
click at [478, 106] on div at bounding box center [476, 104] width 9 height 9
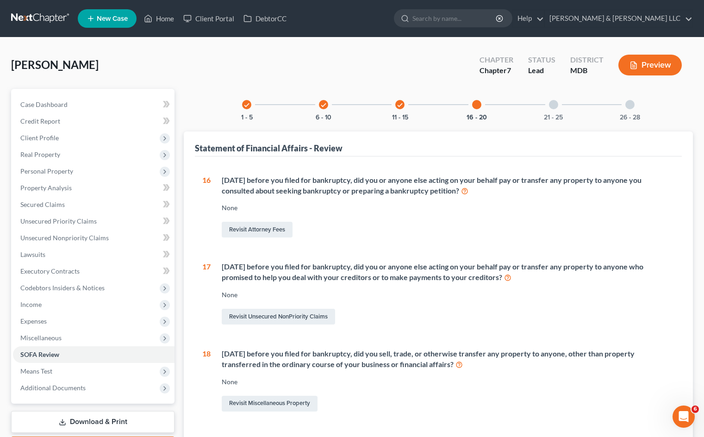
click at [546, 113] on div "21 - 25" at bounding box center [553, 104] width 31 height 31
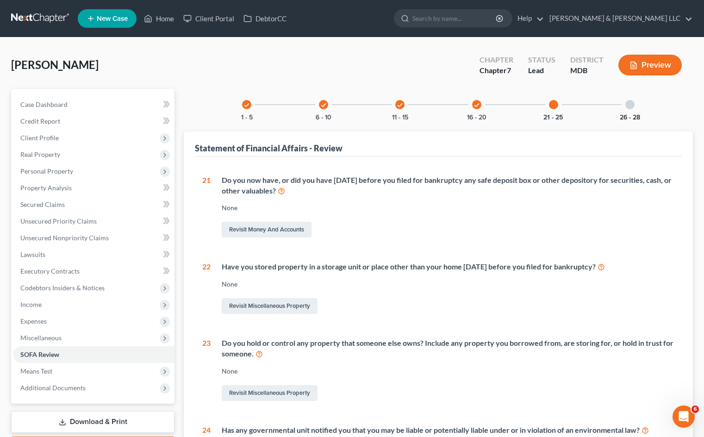
click at [628, 114] on button "26 - 28" at bounding box center [630, 117] width 20 height 6
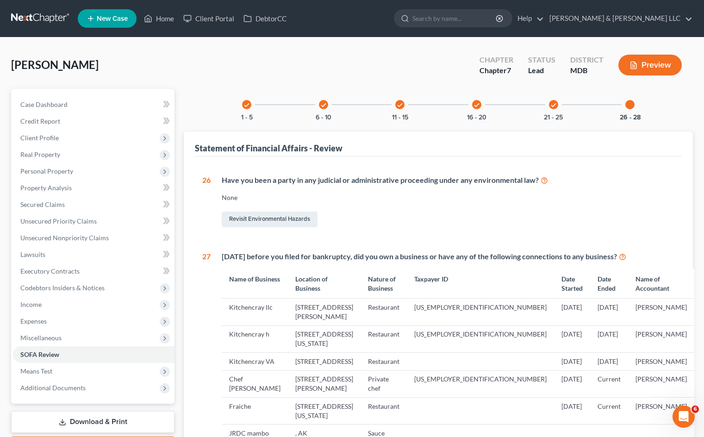
click at [345, 89] on div "check 1 - 5 check 6 - 10 check 11 - 15 check 16 - 20 check 21 - 25 26 - 28" at bounding box center [438, 104] width 415 height 31
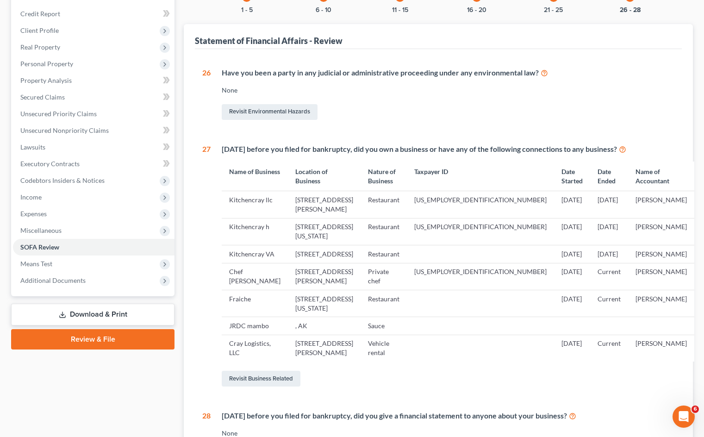
scroll to position [139, 0]
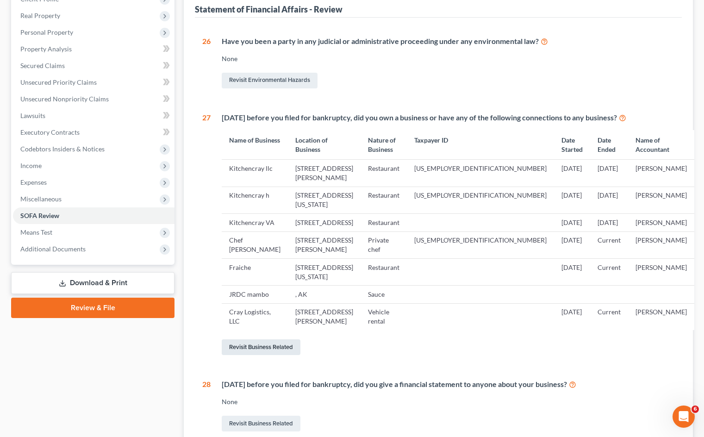
click at [281, 355] on link "Revisit Business Related" at bounding box center [261, 347] width 79 height 16
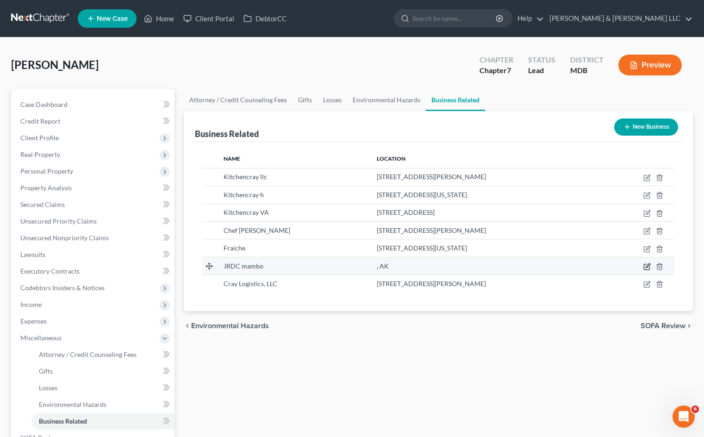
click at [645, 269] on icon "button" at bounding box center [647, 266] width 7 height 7
select select "member"
select select "1"
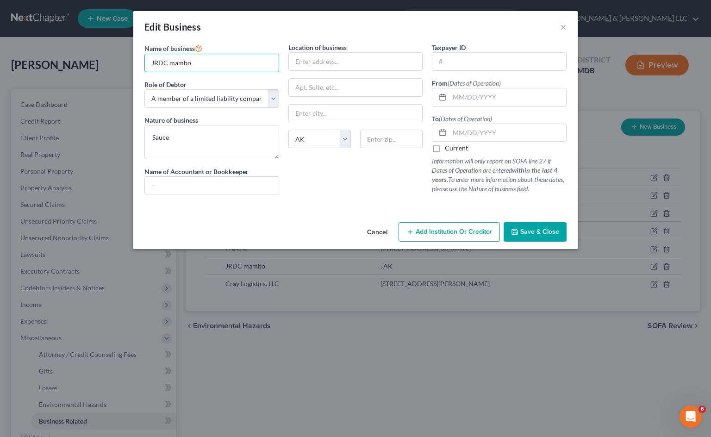
drag, startPoint x: 226, startPoint y: 66, endPoint x: 119, endPoint y: 52, distance: 108.4
click at [134, 61] on div "Name of business * JRDC mambo Role of Debtor * Select A member of a limited lia…" at bounding box center [355, 131] width 444 height 176
type input "Carry Out DCJR, LLC"
click at [347, 134] on select "State [US_STATE] AK AR AZ CA CO CT DE DC [GEOGRAPHIC_DATA] [GEOGRAPHIC_DATA] GU…" at bounding box center [319, 139] width 63 height 19
select select "21"
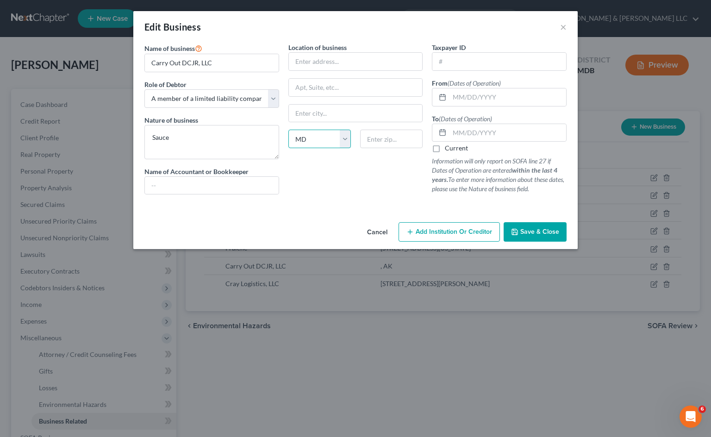
click at [288, 130] on select "State [US_STATE] AK AR AZ CA CO CT DE DC [GEOGRAPHIC_DATA] [GEOGRAPHIC_DATA] GU…" at bounding box center [319, 139] width 63 height 19
click at [337, 63] on input "text" at bounding box center [356, 62] width 134 height 18
type input "[STREET_ADDRESS]"
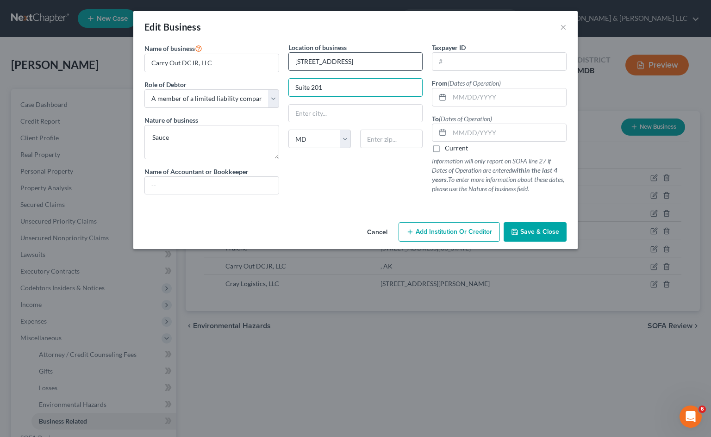
type input "Suite 201"
type input "[PERSON_NAME]"
type input "20706"
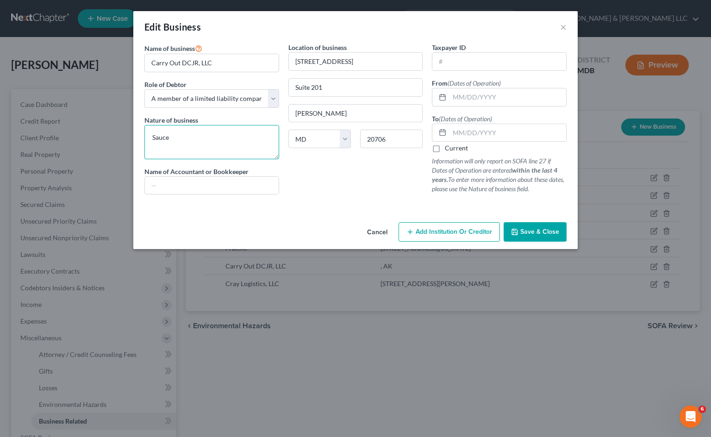
click at [200, 139] on textarea "Sauce" at bounding box center [211, 142] width 135 height 34
click at [469, 97] on input "text" at bounding box center [508, 97] width 117 height 18
click at [244, 191] on input "text" at bounding box center [212, 186] width 134 height 18
click at [445, 149] on label "Current" at bounding box center [456, 148] width 23 height 9
click at [449, 149] on input "Current" at bounding box center [452, 147] width 6 height 6
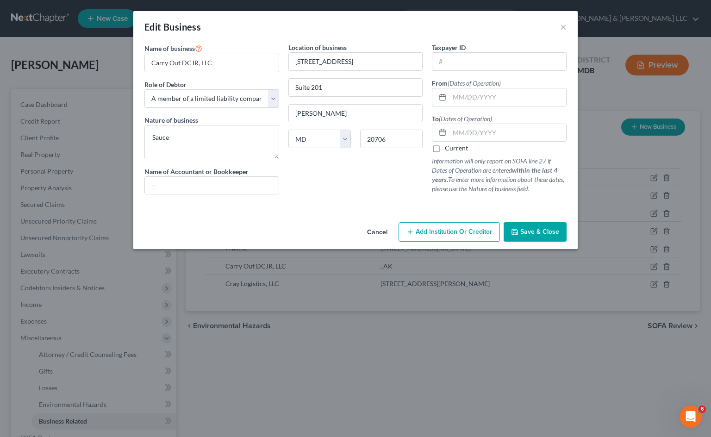
checkbox input "true"
click at [227, 185] on input "text" at bounding box center [212, 186] width 134 height 18
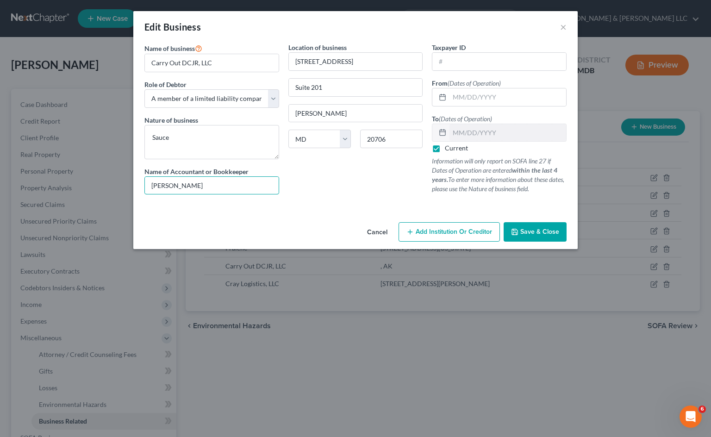
type input "[PERSON_NAME]"
click at [549, 233] on span "Save & Close" at bounding box center [539, 232] width 39 height 8
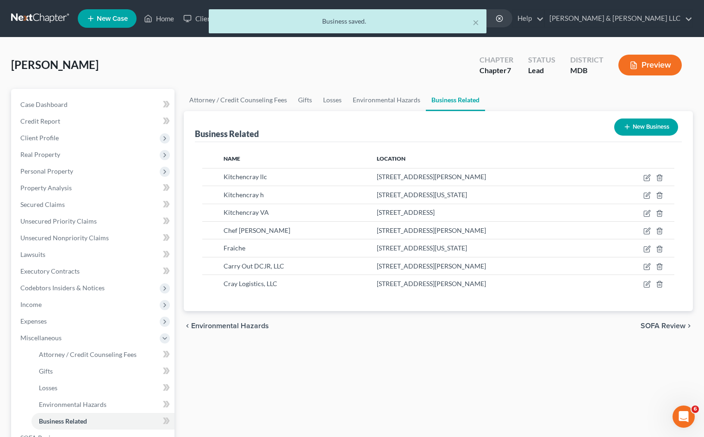
drag, startPoint x: 529, startPoint y: 362, endPoint x: 537, endPoint y: 329, distance: 33.8
click at [529, 362] on div "Attorney / Credit Counseling Fees Gifts Losses Environmental Hazards Business R…" at bounding box center [438, 314] width 519 height 451
click at [478, 397] on div "Attorney / Credit Counseling Fees Gifts Losses Environmental Hazards Business R…" at bounding box center [438, 314] width 519 height 451
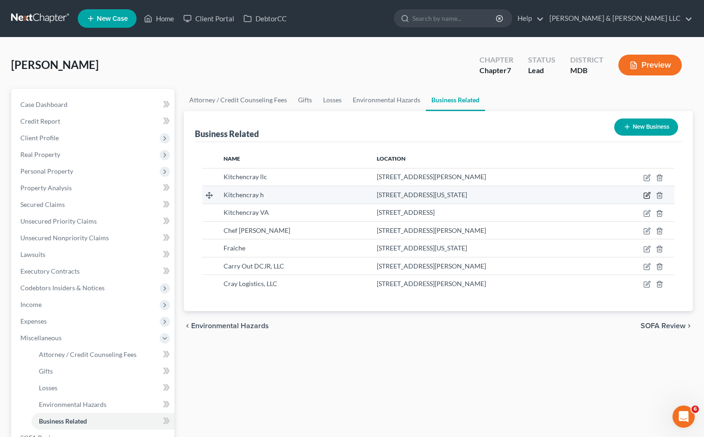
click at [645, 192] on icon "button" at bounding box center [647, 195] width 7 height 7
select select "member"
select select "8"
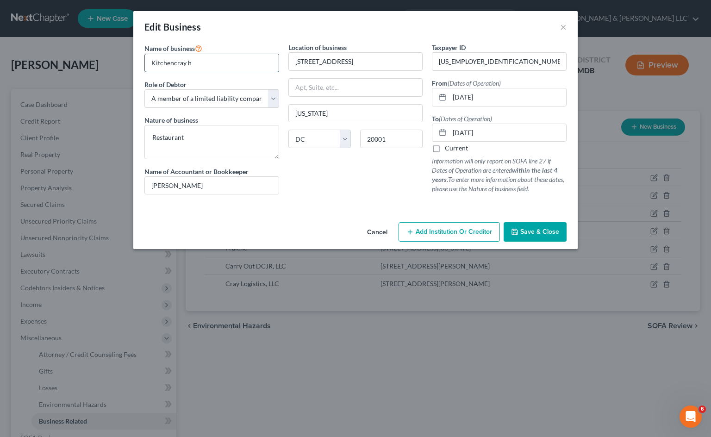
click at [200, 59] on input "Kitchencray h" at bounding box center [212, 63] width 134 height 18
type input "KitchencrayH LLC"
click at [544, 230] on span "Save & Close" at bounding box center [539, 232] width 39 height 8
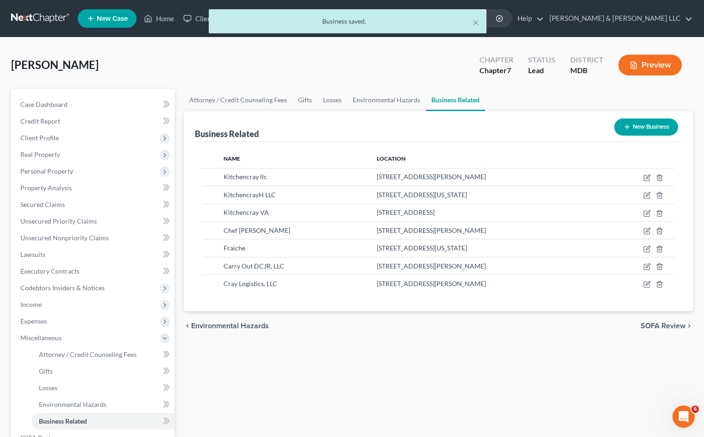
click at [490, 371] on div "Attorney / Credit Counseling Fees Gifts Losses Environmental Hazards Business R…" at bounding box center [438, 314] width 519 height 451
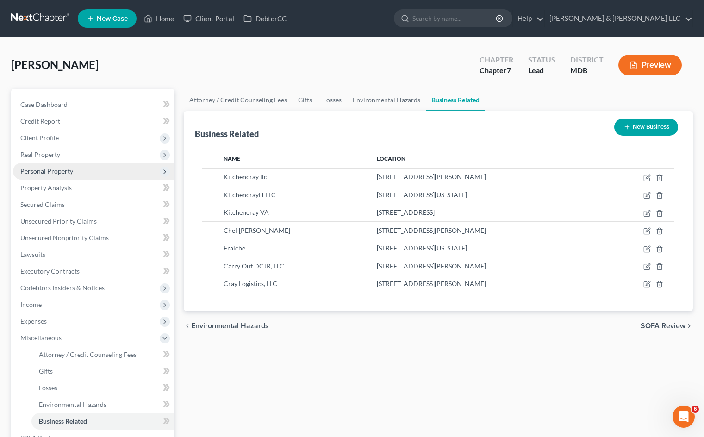
click at [112, 169] on span "Personal Property" at bounding box center [94, 171] width 162 height 17
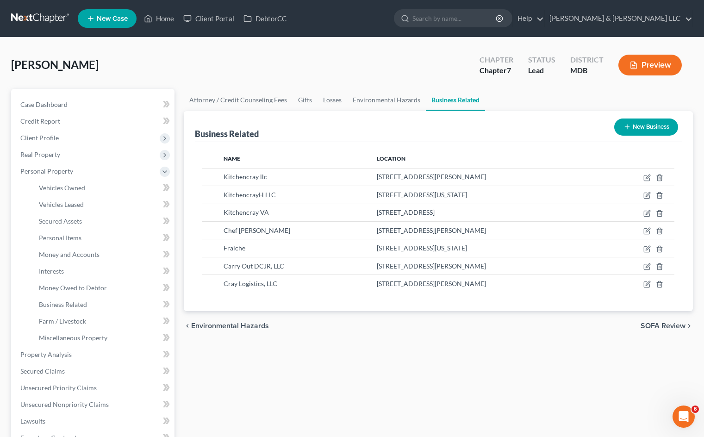
click at [233, 52] on div "[PERSON_NAME] Upgraded Chapter Chapter 7 Status Lead District MDB Preview" at bounding box center [352, 69] width 682 height 40
click at [641, 63] on button "Preview" at bounding box center [650, 65] width 63 height 21
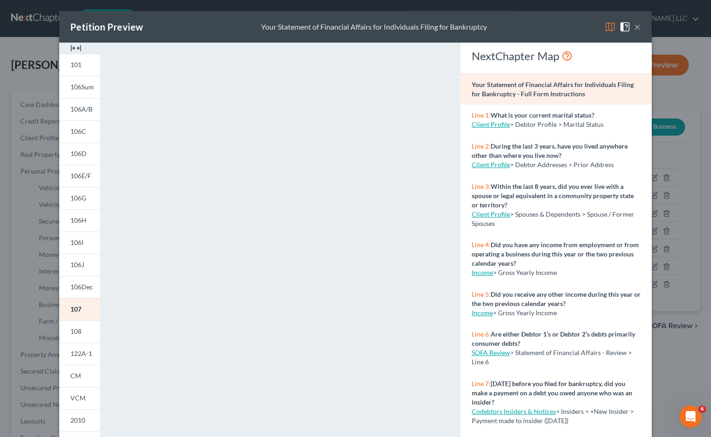
drag, startPoint x: 636, startPoint y: 30, endPoint x: 516, endPoint y: 55, distance: 122.6
click at [636, 30] on button "×" at bounding box center [637, 26] width 6 height 11
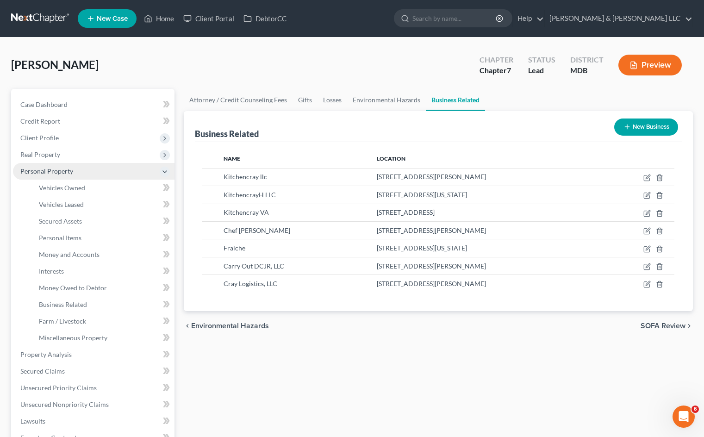
click at [65, 173] on span "Personal Property" at bounding box center [46, 171] width 53 height 8
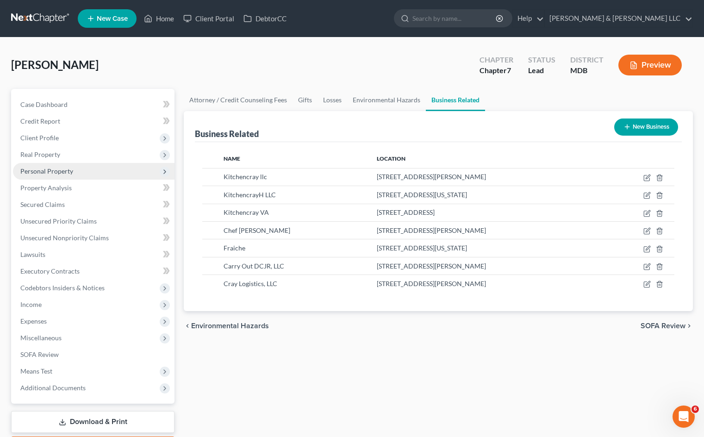
click at [67, 174] on span "Personal Property" at bounding box center [46, 171] width 53 height 8
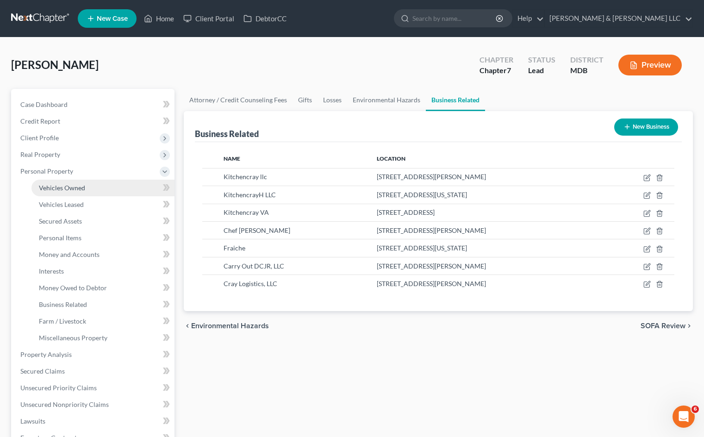
click at [76, 191] on span "Vehicles Owned" at bounding box center [62, 188] width 46 height 8
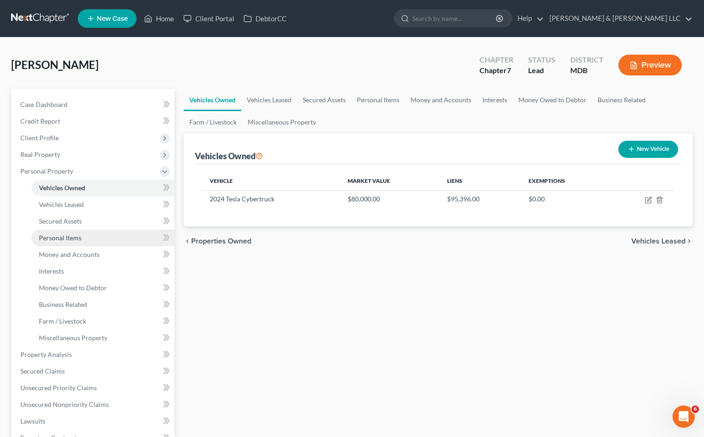
click at [98, 238] on link "Personal Items" at bounding box center [102, 238] width 143 height 17
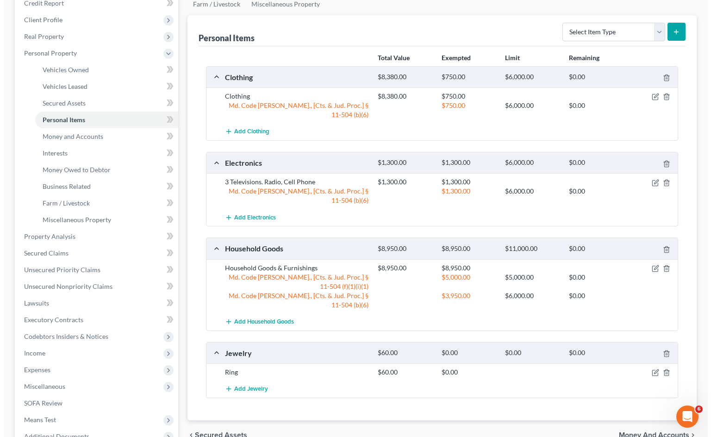
scroll to position [139, 0]
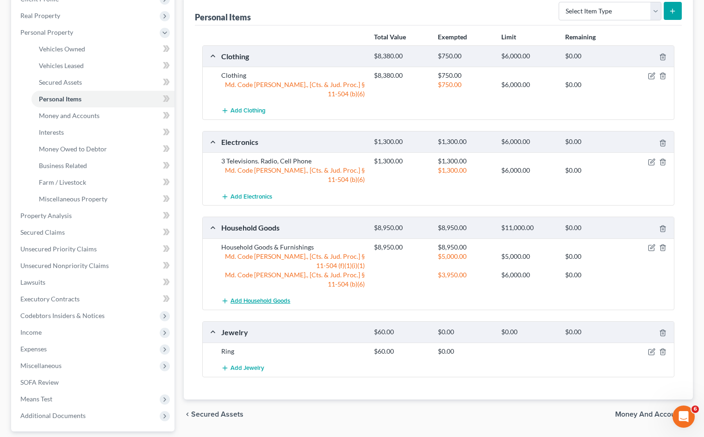
click at [284, 297] on span "Add Household Goods" at bounding box center [261, 300] width 60 height 7
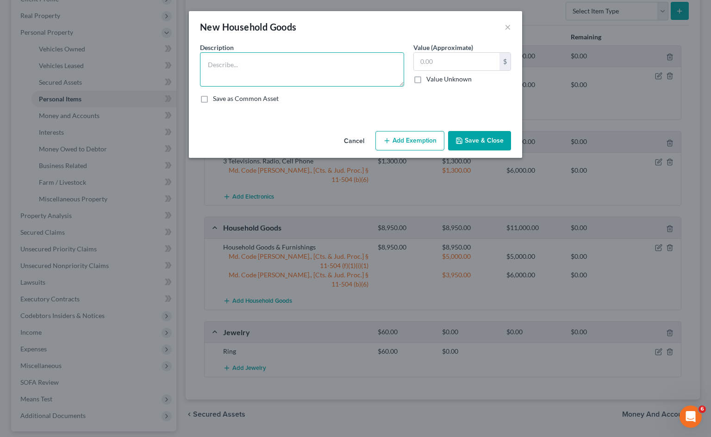
click at [283, 65] on textarea at bounding box center [302, 69] width 204 height 34
type textarea "Artwork"
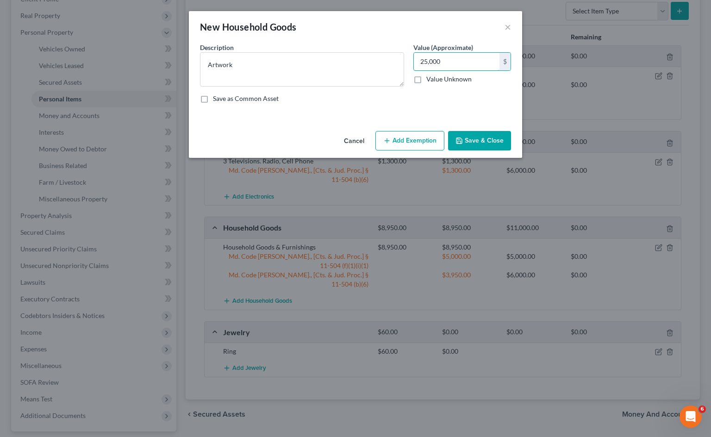
type input "25,000"
click at [420, 139] on button "Add Exemption" at bounding box center [409, 140] width 69 height 19
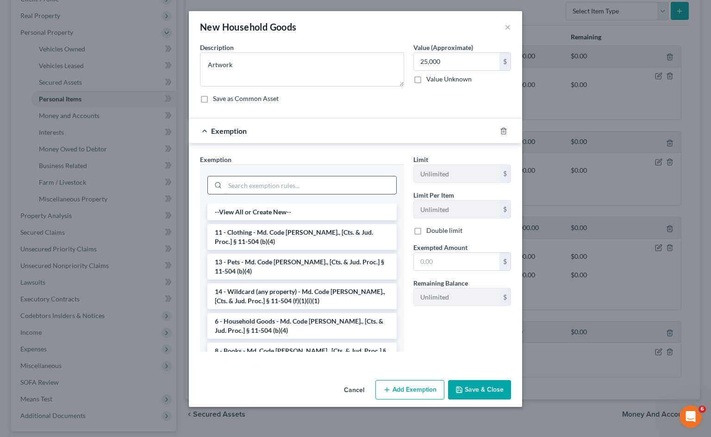
click at [300, 185] on input "search" at bounding box center [310, 185] width 171 height 18
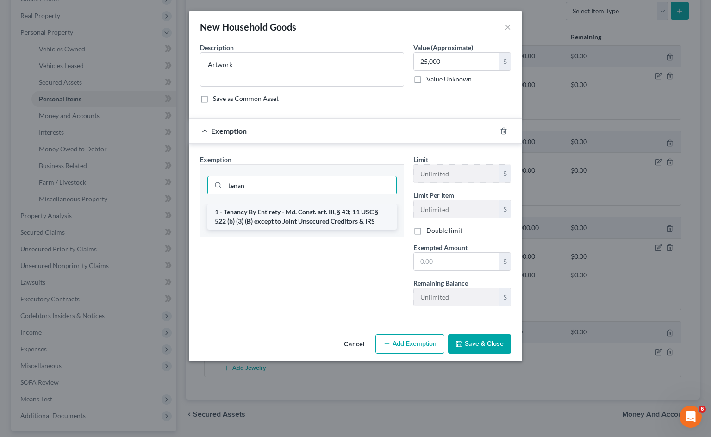
type input "tenan"
click at [318, 220] on li "1 - Tenancy By Entirety - Md. Const. art. III, § 43; 11 USC § 522 (b) (3) (B) e…" at bounding box center [301, 217] width 189 height 26
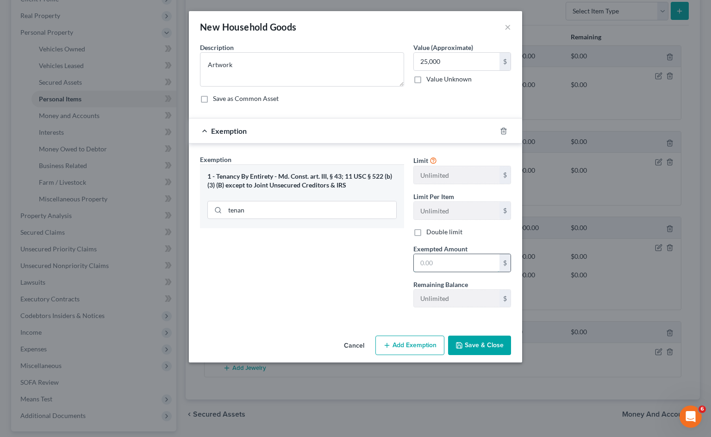
click at [441, 265] on input "text" at bounding box center [457, 263] width 86 height 18
type input "25,000"
click at [490, 351] on button "Save & Close" at bounding box center [479, 345] width 63 height 19
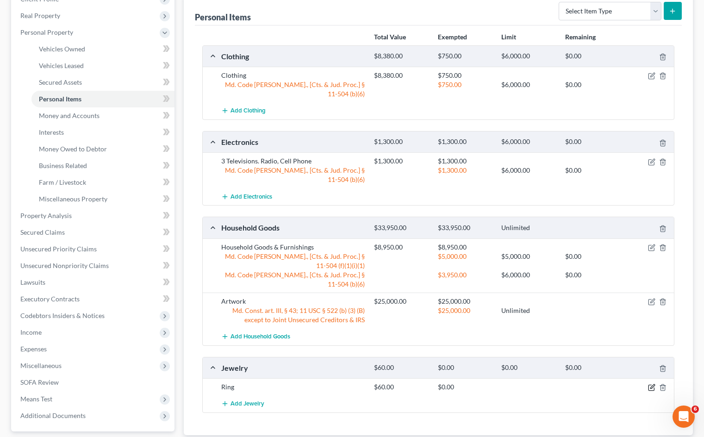
click at [651, 384] on icon "button" at bounding box center [651, 387] width 7 height 7
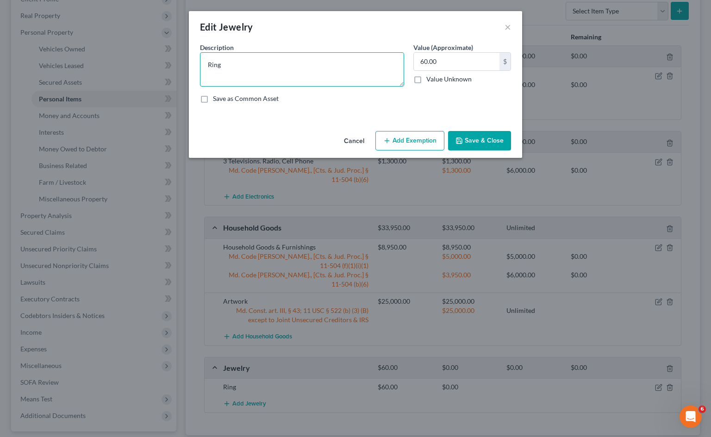
click at [276, 66] on textarea "Ring" at bounding box center [302, 69] width 204 height 34
type textarea "R"
click at [422, 62] on input "60.00" at bounding box center [457, 62] width 86 height 18
click at [420, 63] on input "60.00" at bounding box center [457, 62] width 86 height 18
drag, startPoint x: 295, startPoint y: 68, endPoint x: 156, endPoint y: 40, distance: 141.6
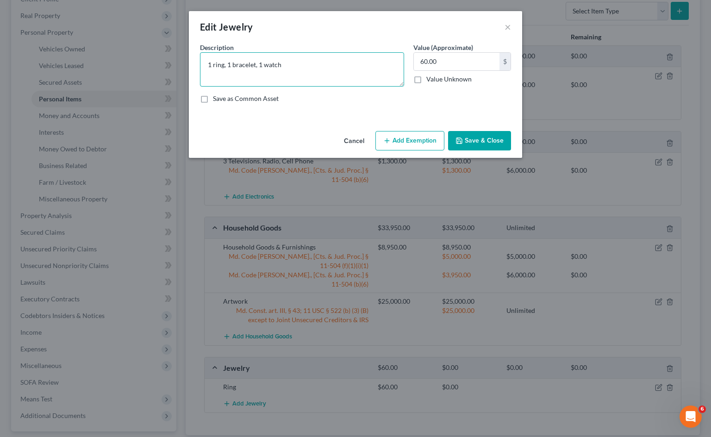
click at [201, 70] on textarea "1 ring, 1 bracelet, 1 watch" at bounding box center [302, 69] width 204 height 34
type textarea "E"
type textarea "Wedding ring"
click at [499, 142] on button "Save & Close" at bounding box center [479, 140] width 63 height 19
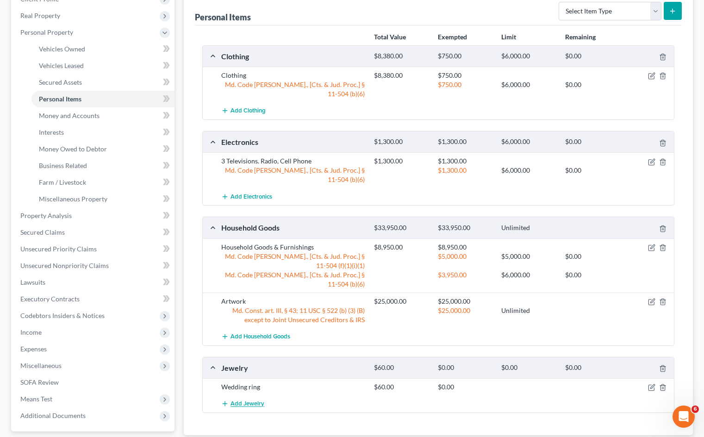
click at [234, 400] on span "Add Jewelry" at bounding box center [248, 403] width 34 height 7
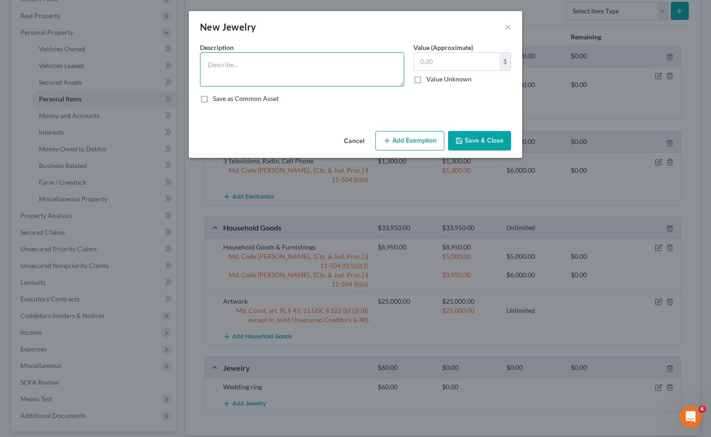
click at [285, 61] on textarea at bounding box center [302, 69] width 204 height 34
type textarea "One bracelet, one watch"
click at [455, 63] on input "text" at bounding box center [457, 62] width 86 height 18
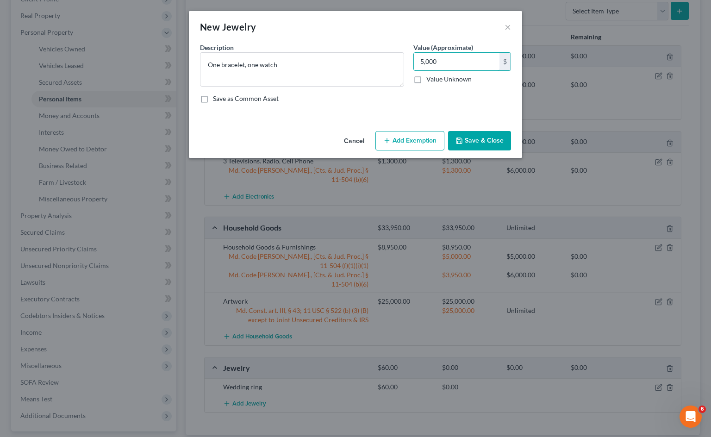
type input "5,000"
click at [416, 146] on button "Add Exemption" at bounding box center [409, 140] width 69 height 19
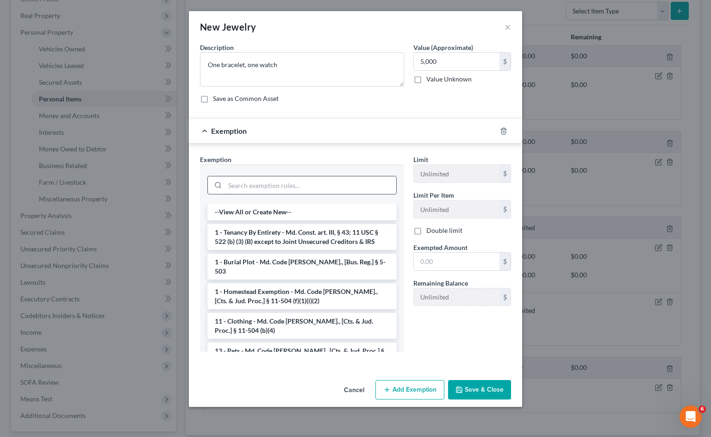
click at [284, 190] on input "search" at bounding box center [310, 185] width 171 height 18
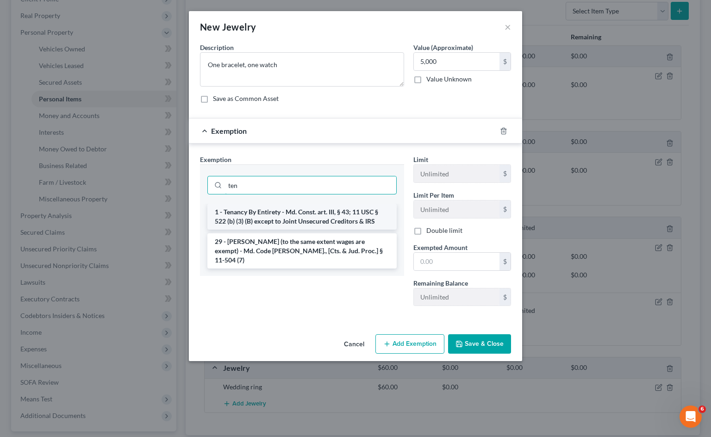
type input "ten"
click at [298, 213] on li "1 - Tenancy By Entirety - Md. Const. art. III, § 43; 11 USC § 522 (b) (3) (B) e…" at bounding box center [301, 217] width 189 height 26
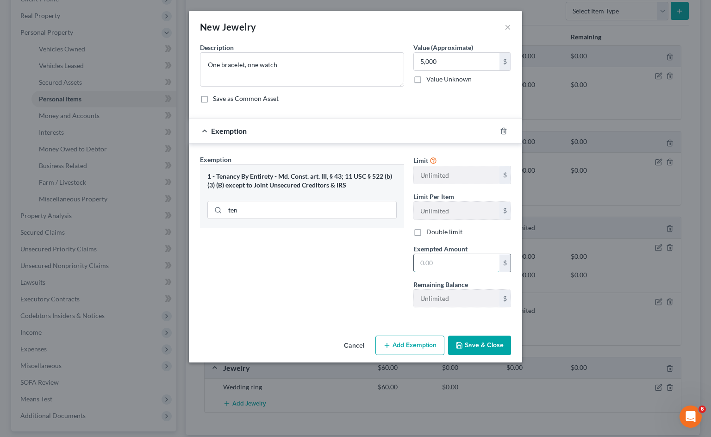
click at [429, 256] on input "text" at bounding box center [457, 263] width 86 height 18
type input "5,000"
click at [384, 293] on div "Exemption Set must be selected for CA. Exemption * 1 - Tenancy By Entirety - Md…" at bounding box center [301, 235] width 213 height 160
click at [473, 342] on button "Save & Close" at bounding box center [479, 345] width 63 height 19
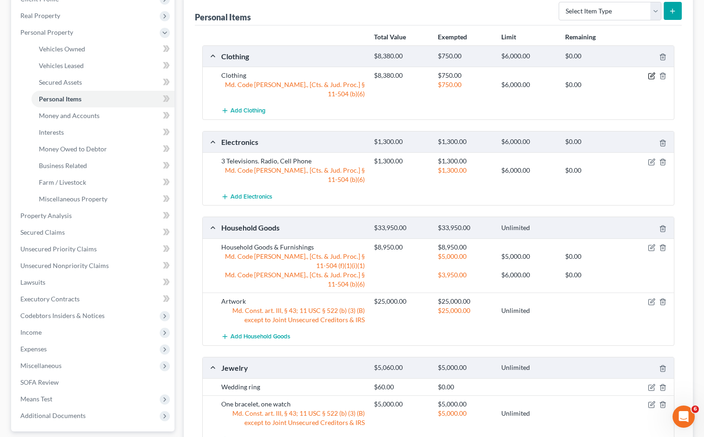
click at [652, 77] on icon "button" at bounding box center [651, 75] width 7 height 7
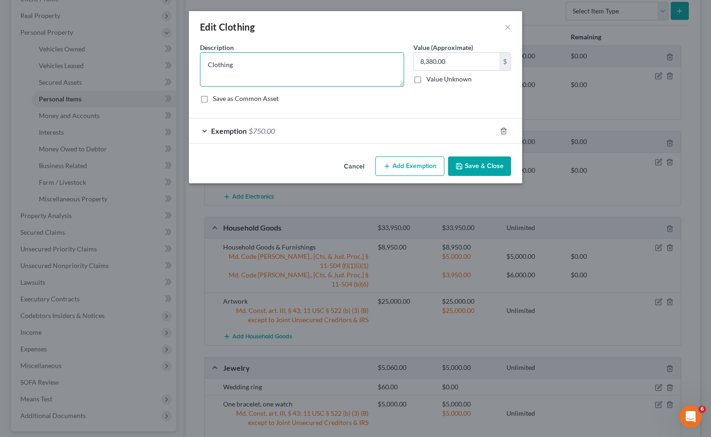
click at [264, 65] on textarea "Clothing" at bounding box center [302, 69] width 204 height 34
drag, startPoint x: 278, startPoint y: 66, endPoint x: 233, endPoint y: 73, distance: 45.4
click at [233, 73] on textarea "Clothing and sneakers" at bounding box center [302, 69] width 204 height 34
type textarea "Clothing"
click at [359, 168] on button "Cancel" at bounding box center [354, 166] width 35 height 19
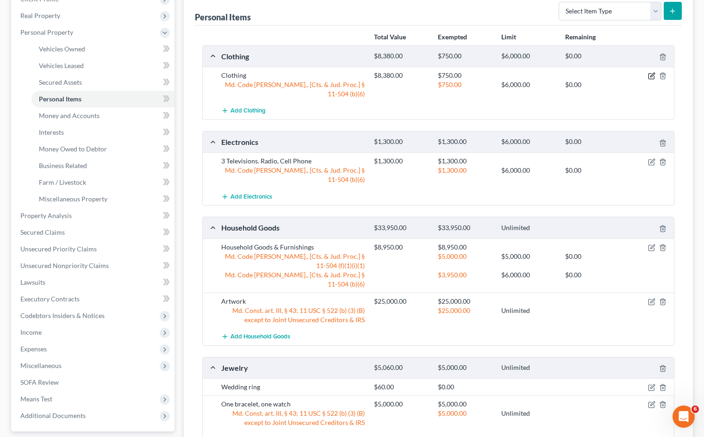
click at [650, 75] on icon "button" at bounding box center [651, 75] width 7 height 7
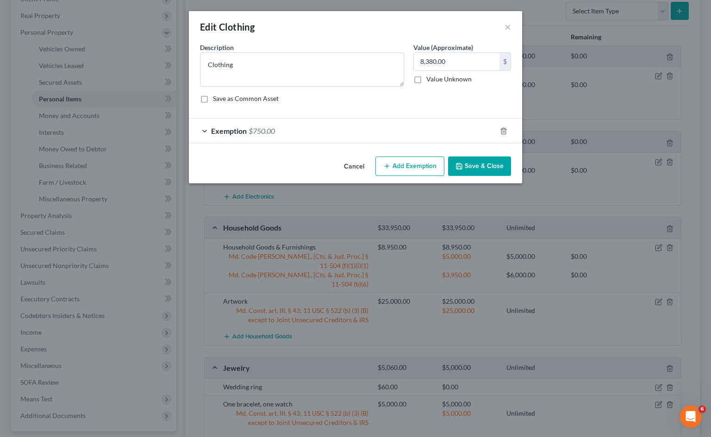
click at [407, 167] on button "Add Exemption" at bounding box center [409, 165] width 69 height 19
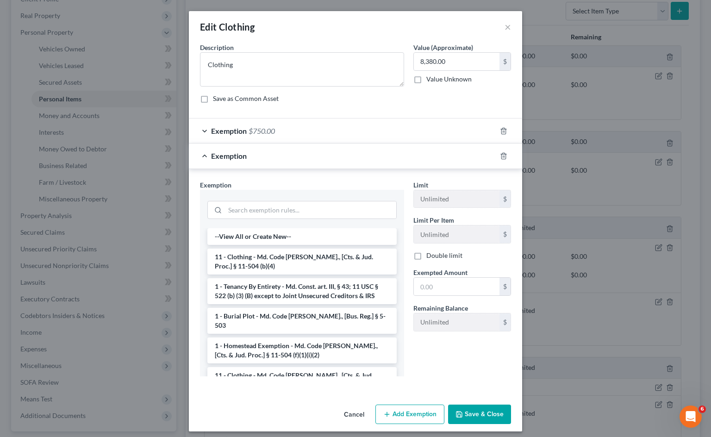
click at [305, 132] on div "Exemption $750.00" at bounding box center [342, 131] width 307 height 25
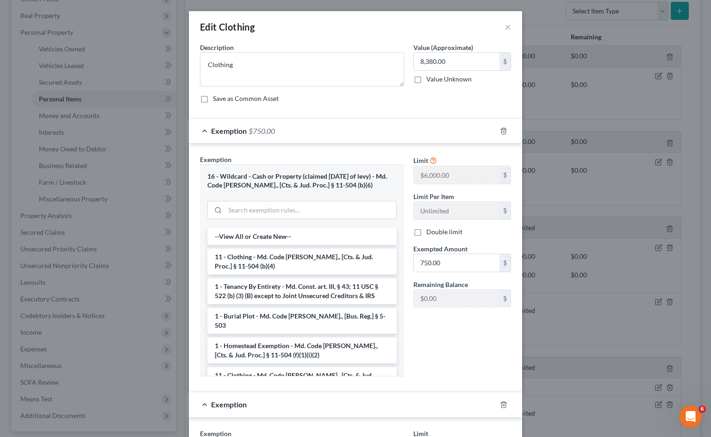
click at [309, 131] on div "Exemption $750.00" at bounding box center [342, 131] width 307 height 25
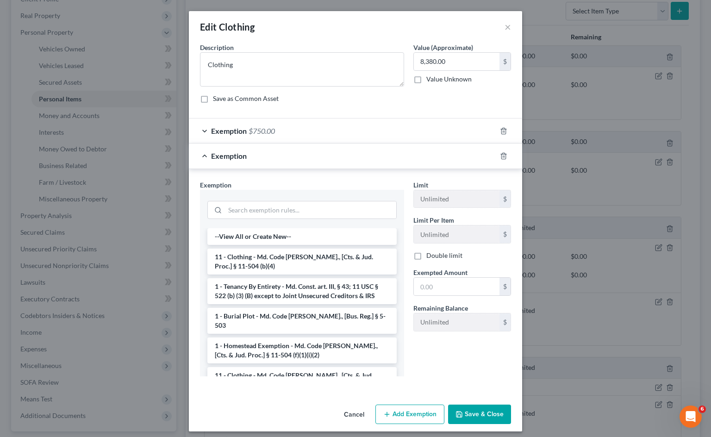
click at [309, 131] on div "Exemption $750.00" at bounding box center [342, 131] width 307 height 25
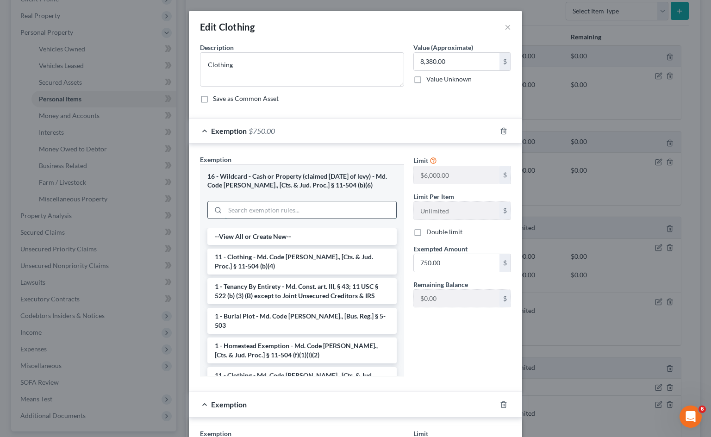
click at [300, 210] on input "search" at bounding box center [310, 210] width 171 height 18
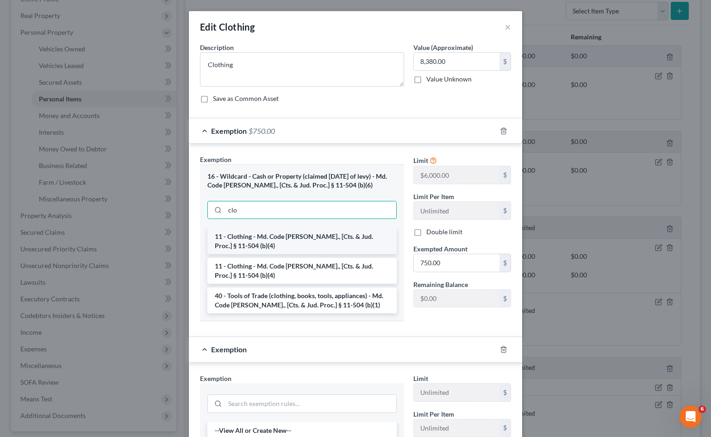
type input "clo"
click at [314, 238] on li "11 - Clothing - Md. Code [PERSON_NAME]., [Cts. & Jud. Proc.] § 11-504 (b)(4)" at bounding box center [301, 241] width 189 height 26
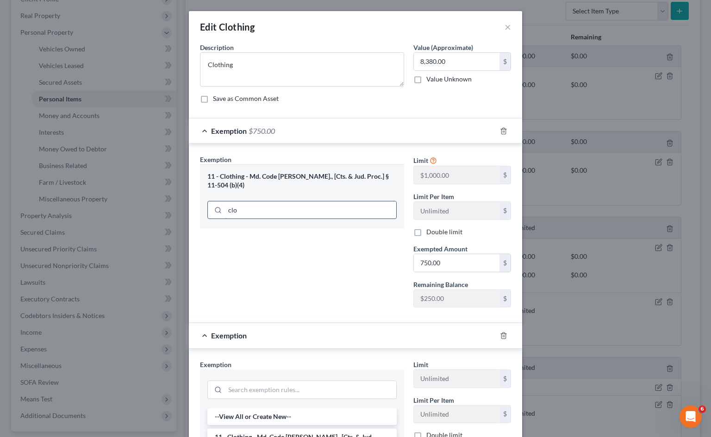
click at [313, 202] on input "clo" at bounding box center [310, 210] width 171 height 18
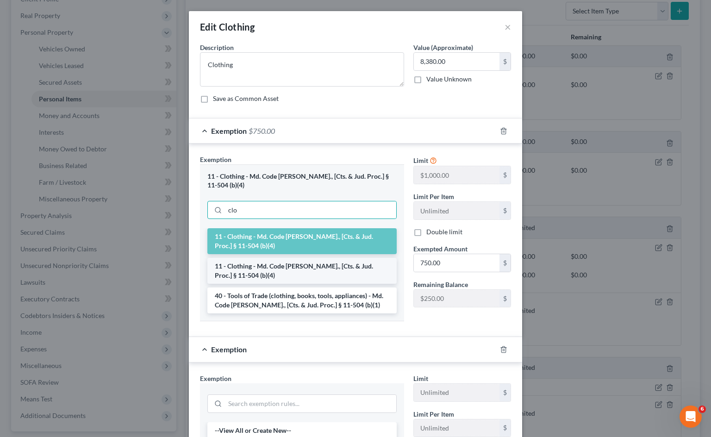
click at [304, 258] on li "11 - Clothing - Md. Code [PERSON_NAME]., [Cts. & Jud. Proc.] § 11-504 (b)(4)" at bounding box center [301, 271] width 189 height 26
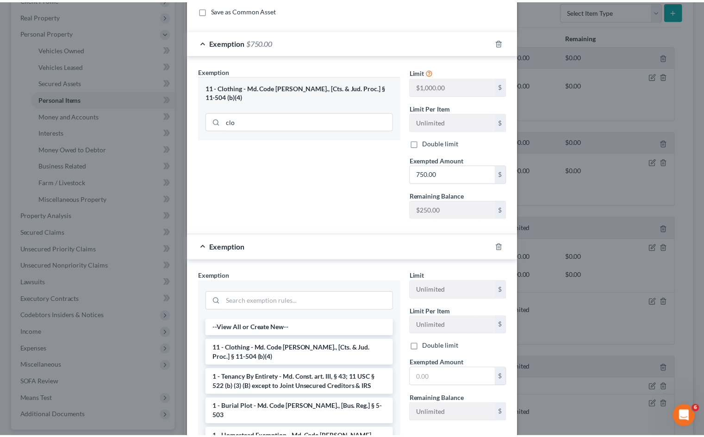
scroll to position [185, 0]
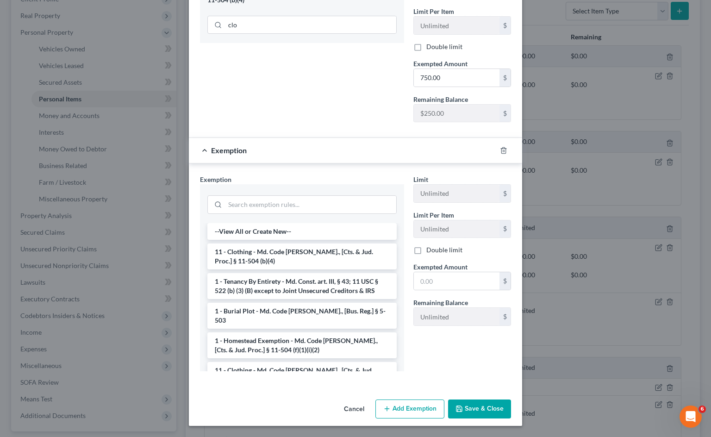
drag, startPoint x: 355, startPoint y: 413, endPoint x: 352, endPoint y: 408, distance: 4.8
click at [355, 412] on button "Cancel" at bounding box center [354, 409] width 35 height 19
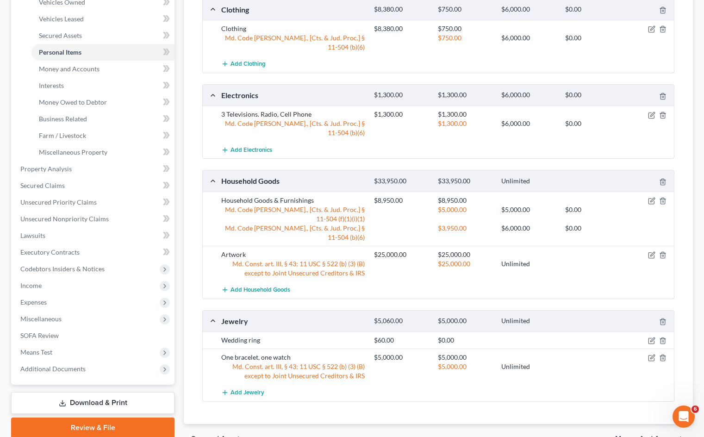
scroll to position [222, 0]
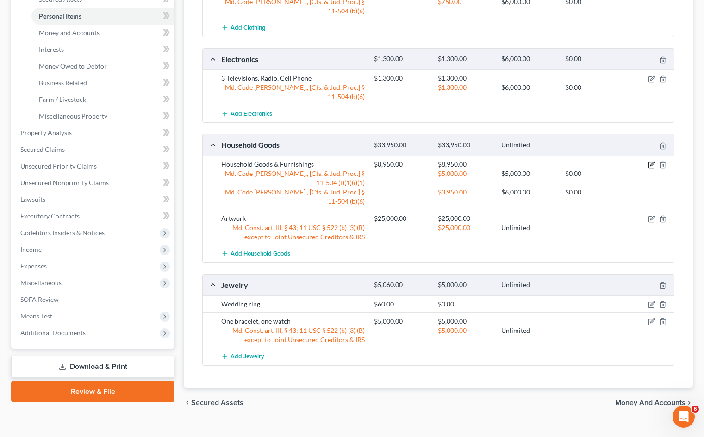
click at [651, 161] on icon "button" at bounding box center [651, 164] width 7 height 7
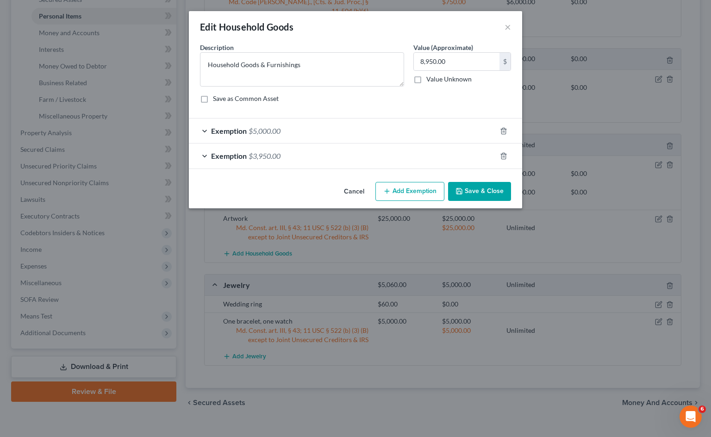
click at [303, 128] on div "Exemption $5,000.00" at bounding box center [342, 131] width 307 height 25
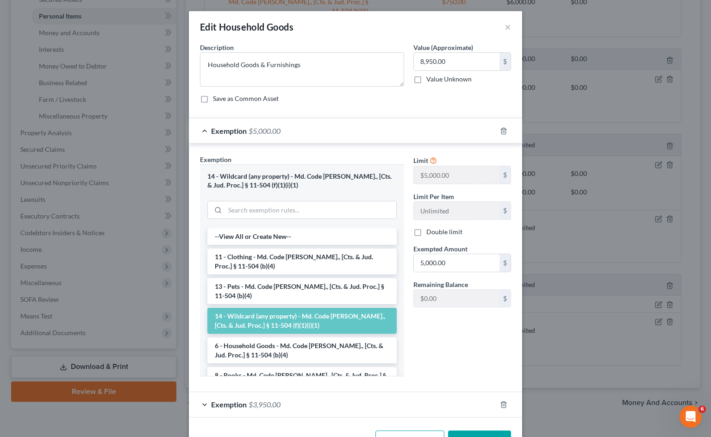
click at [303, 128] on div "Exemption $5,000.00" at bounding box center [342, 131] width 307 height 25
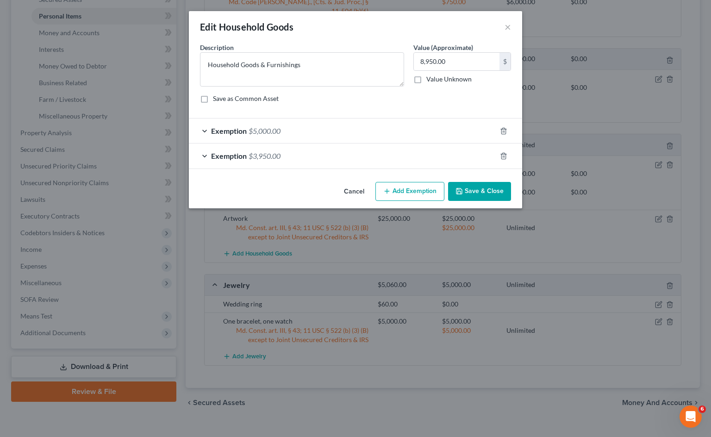
click at [288, 155] on div "Exemption $3,950.00" at bounding box center [342, 156] width 307 height 25
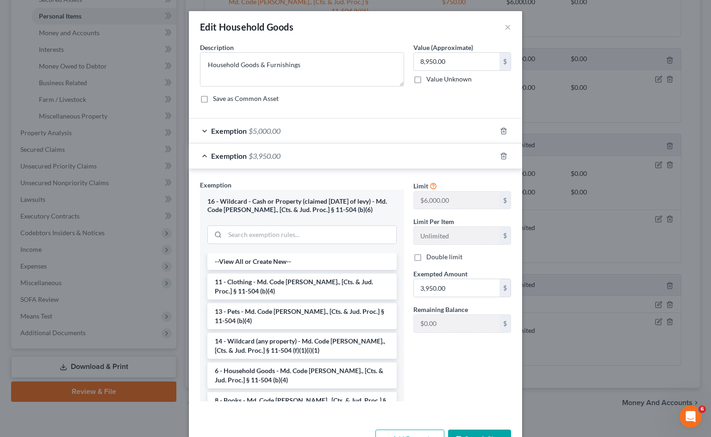
click at [288, 155] on div "Exemption $3,950.00" at bounding box center [342, 156] width 307 height 25
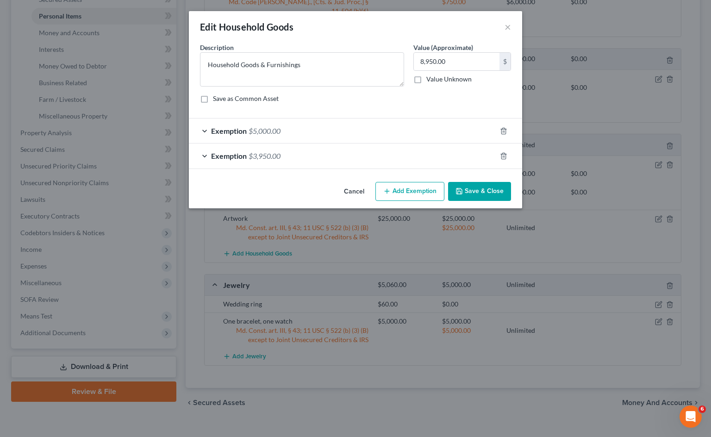
click at [351, 188] on button "Cancel" at bounding box center [354, 192] width 35 height 19
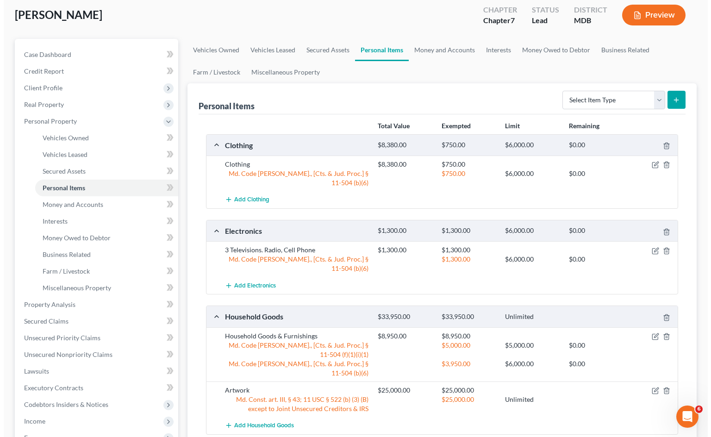
scroll to position [37, 0]
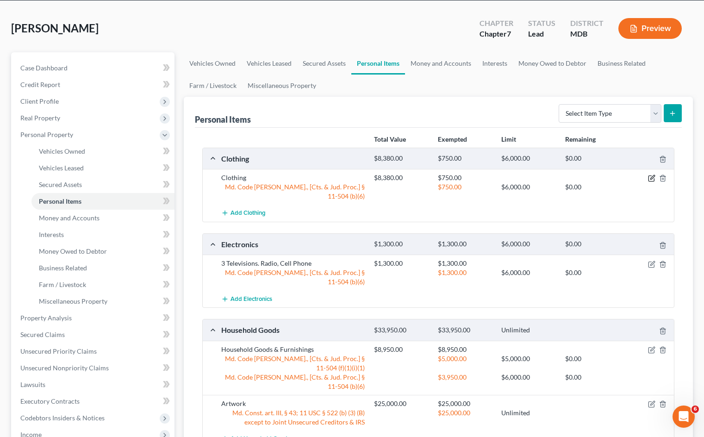
click at [652, 179] on icon "button" at bounding box center [653, 177] width 4 height 4
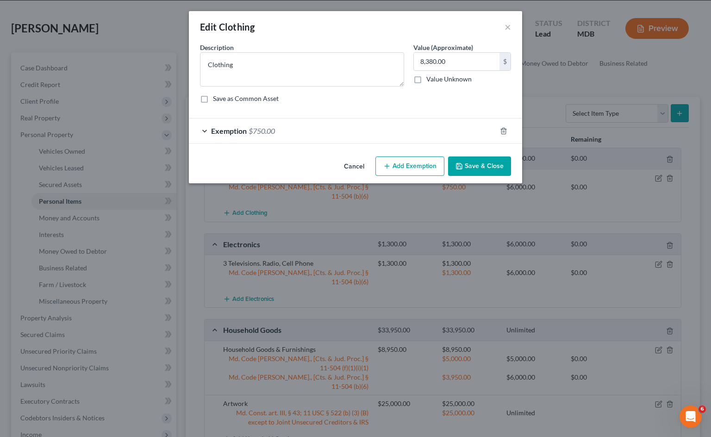
click at [289, 131] on div "Exemption $750.00" at bounding box center [342, 131] width 307 height 25
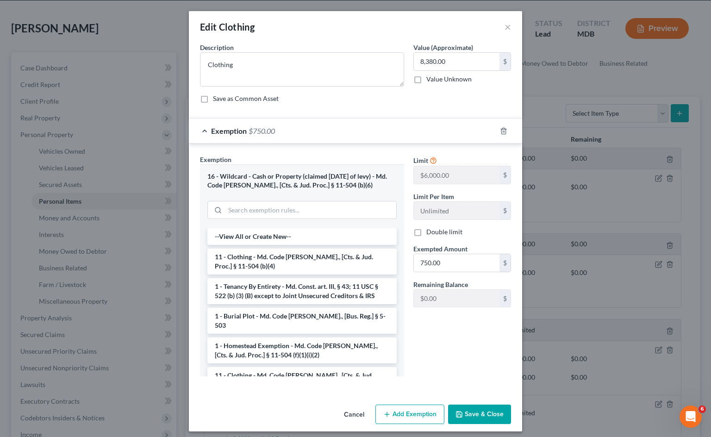
click at [392, 411] on button "Add Exemption" at bounding box center [409, 414] width 69 height 19
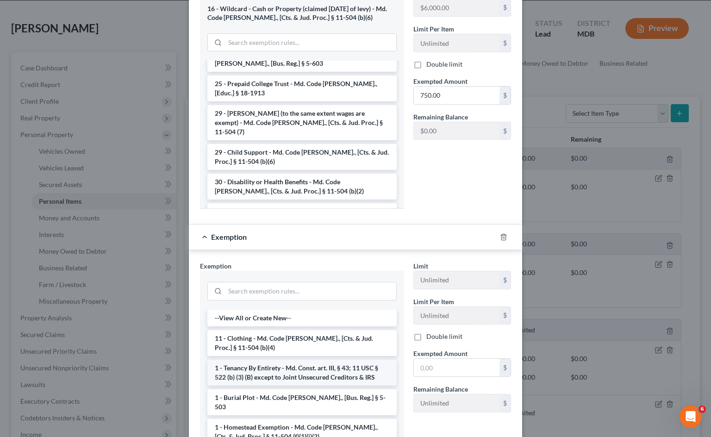
scroll to position [254, 0]
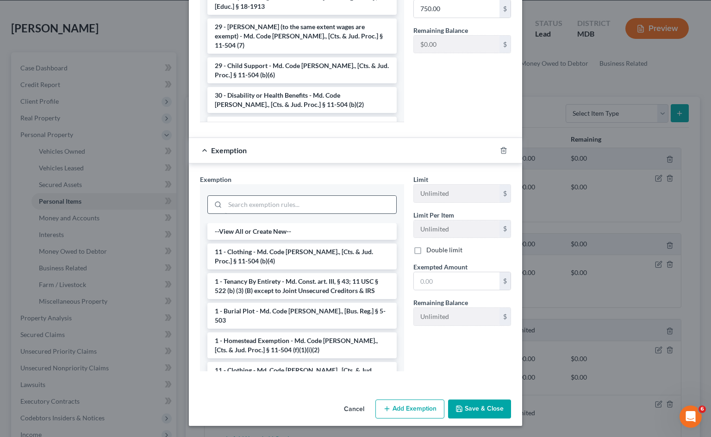
click at [259, 256] on li "11 - Clothing - Md. Code [PERSON_NAME]., [Cts. & Jud. Proc.] § 11-504 (b)(4)" at bounding box center [301, 257] width 189 height 26
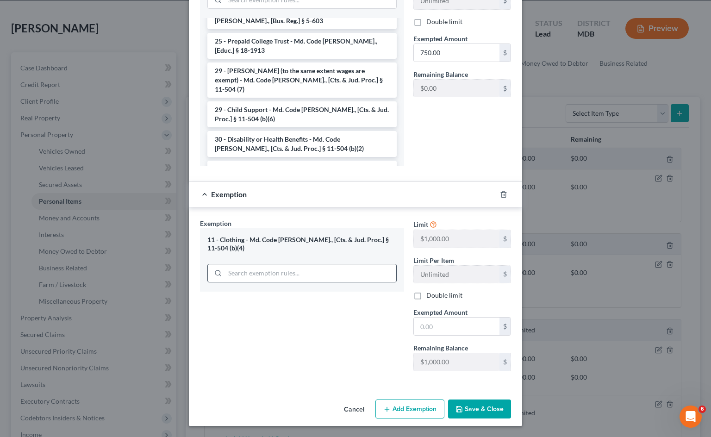
scroll to position [210, 0]
click at [352, 264] on div "11 - Clothing - Md. Code [PERSON_NAME]., [Cts. & Jud. Proc.] § 11-504 (b)(4)" at bounding box center [302, 259] width 204 height 63
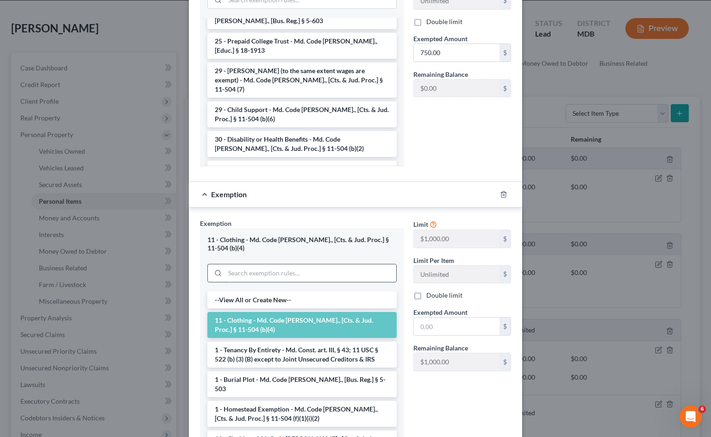
scroll to position [254, 0]
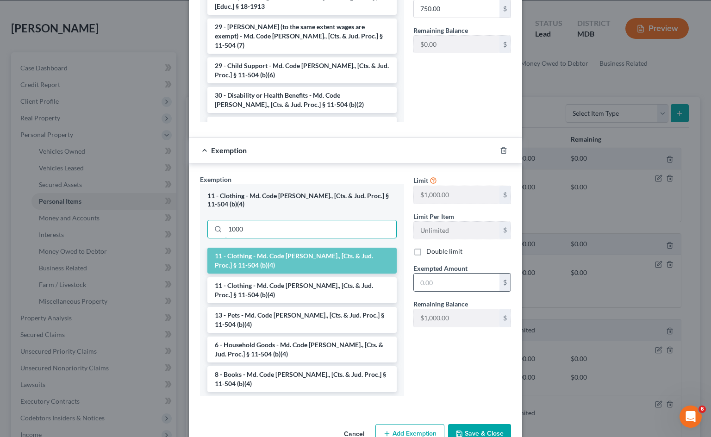
type input "1000"
click at [452, 273] on div "$" at bounding box center [462, 282] width 98 height 19
click at [445, 280] on input "text" at bounding box center [457, 283] width 86 height 18
type input "1,000"
click at [457, 117] on div "Limit $6,000.00 $ Limit Per Item Unlimited $ Double limit Exempted Amount * 750…" at bounding box center [462, 14] width 107 height 229
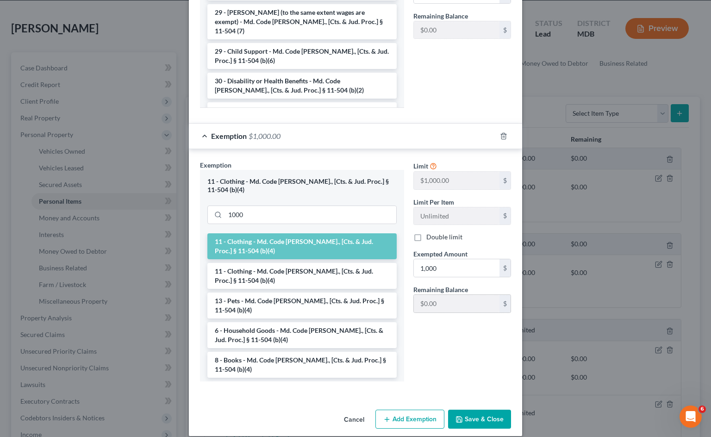
scroll to position [270, 0]
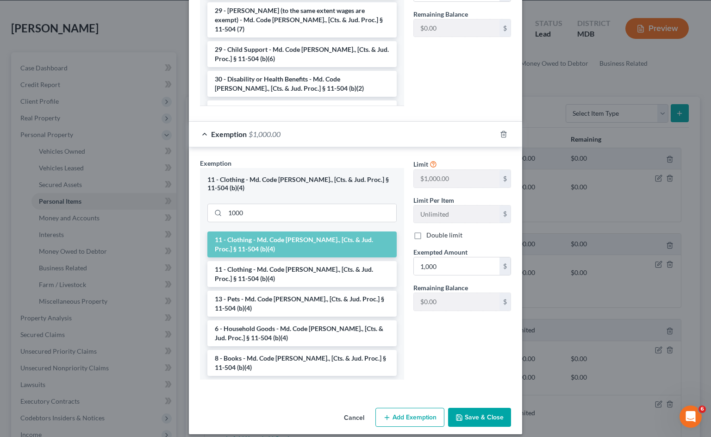
click at [236, 131] on span "Exemption" at bounding box center [229, 134] width 36 height 9
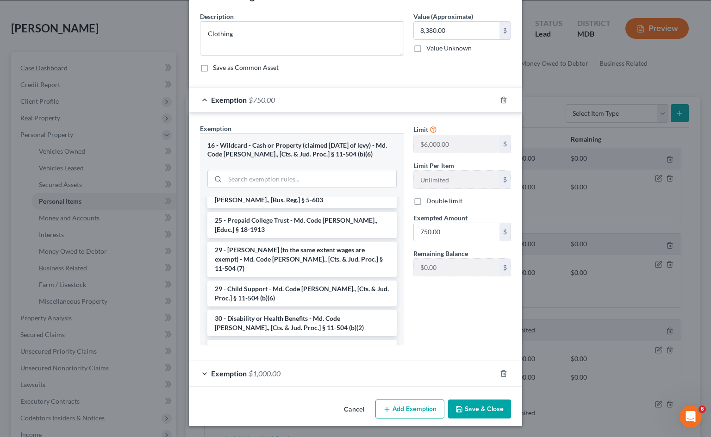
scroll to position [31, 0]
click at [235, 102] on span "Exemption" at bounding box center [229, 99] width 36 height 9
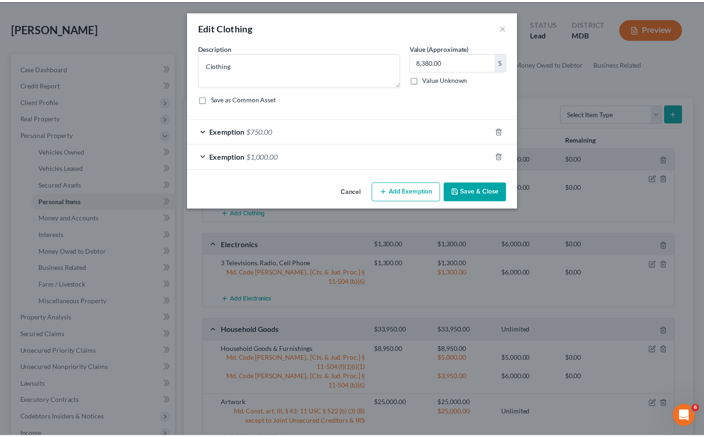
scroll to position [0, 0]
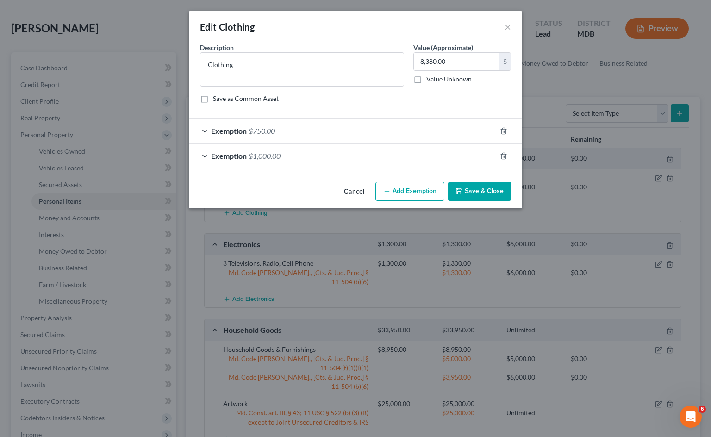
click at [418, 191] on button "Add Exemption" at bounding box center [409, 191] width 69 height 19
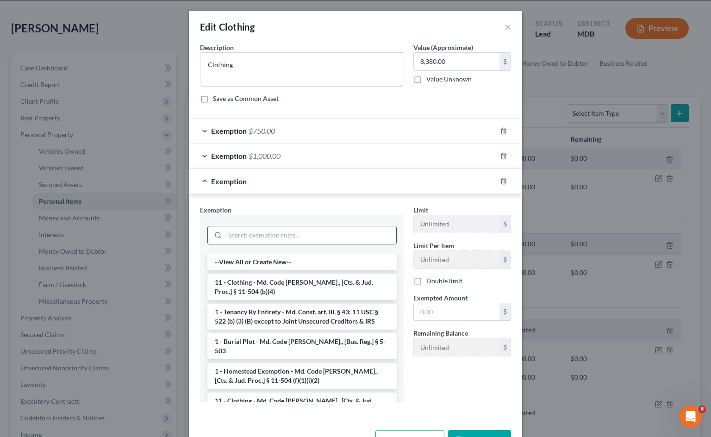
click at [275, 244] on div at bounding box center [301, 235] width 189 height 19
click at [276, 241] on input "search" at bounding box center [310, 235] width 171 height 18
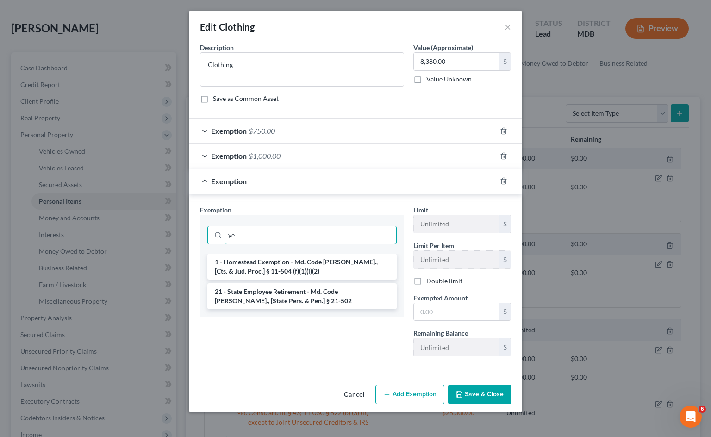
type input "y"
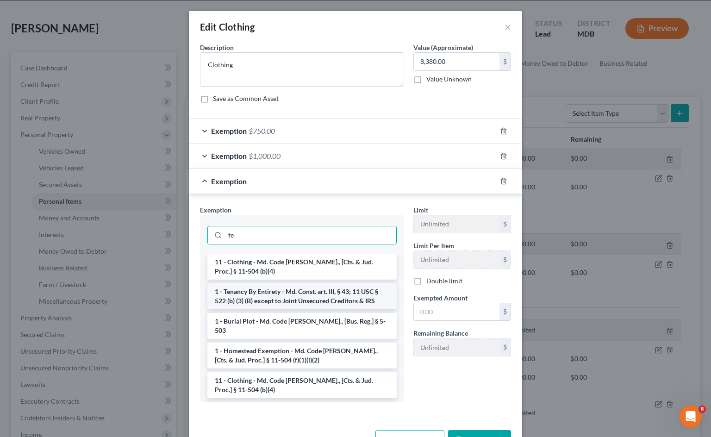
click at [328, 297] on li "1 - Tenancy By Entirety - Md. Const. art. III, § 43; 11 USC § 522 (b) (3) (B) e…" at bounding box center [301, 296] width 189 height 26
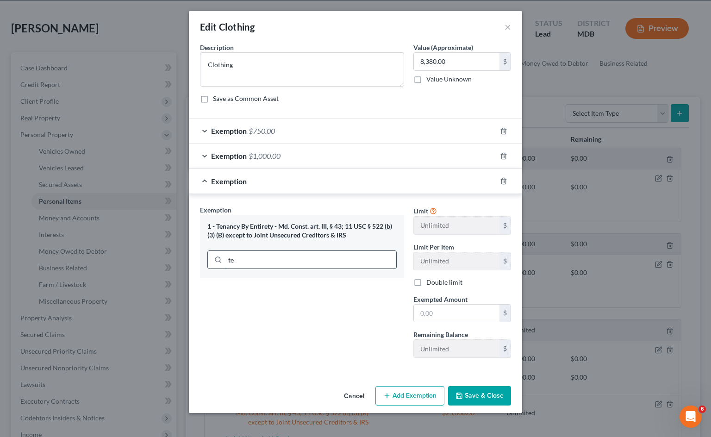
click at [292, 260] on input "te" at bounding box center [310, 260] width 171 height 18
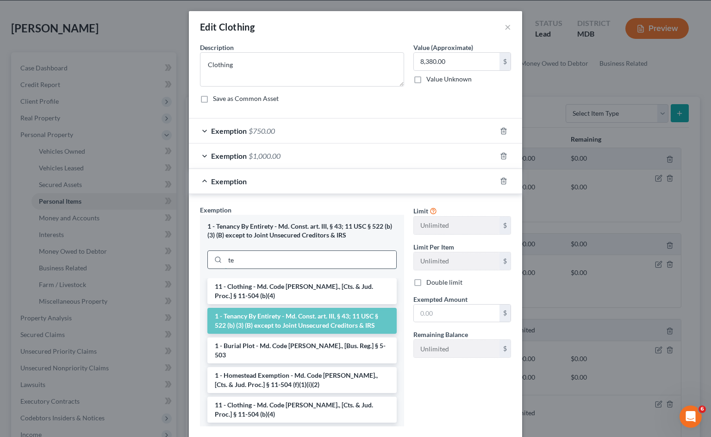
type input "t"
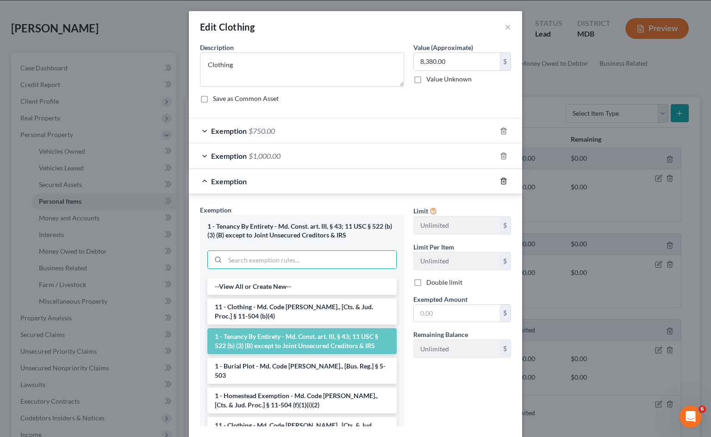
click at [504, 180] on icon "button" at bounding box center [503, 180] width 7 height 7
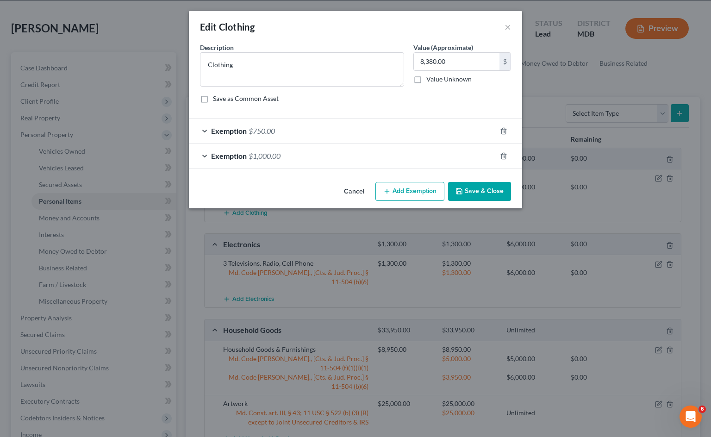
click at [487, 189] on button "Save & Close" at bounding box center [479, 191] width 63 height 19
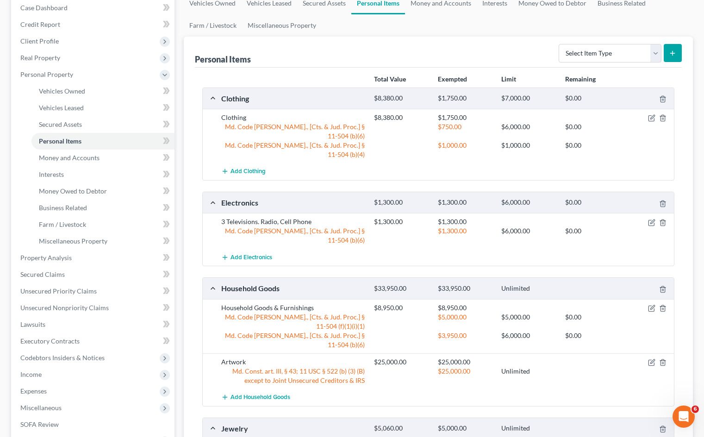
scroll to position [222, 0]
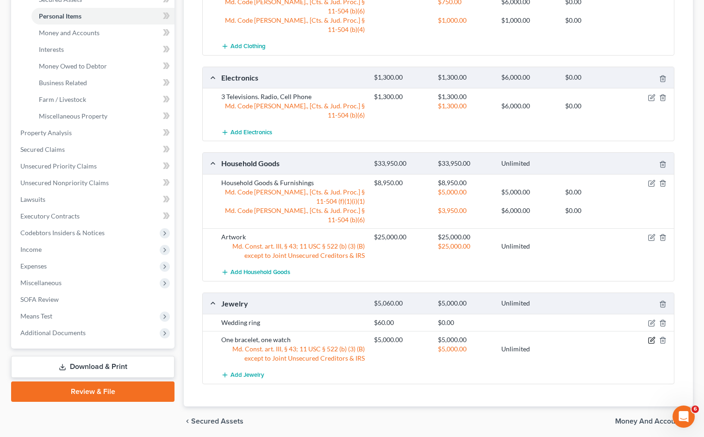
click at [652, 337] on icon "button" at bounding box center [651, 340] width 7 height 7
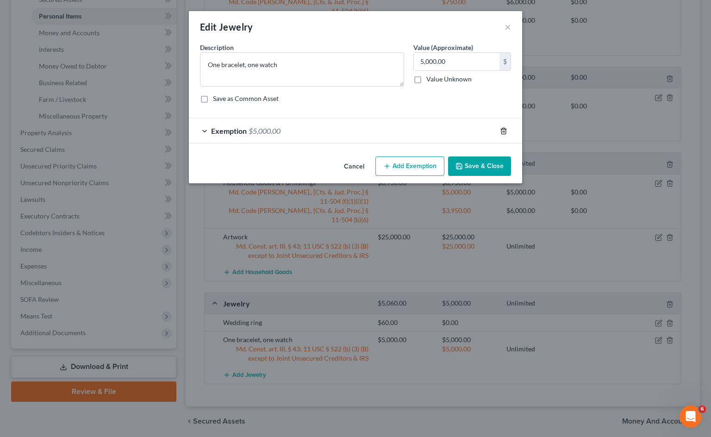
click at [504, 132] on line "button" at bounding box center [504, 132] width 0 height 2
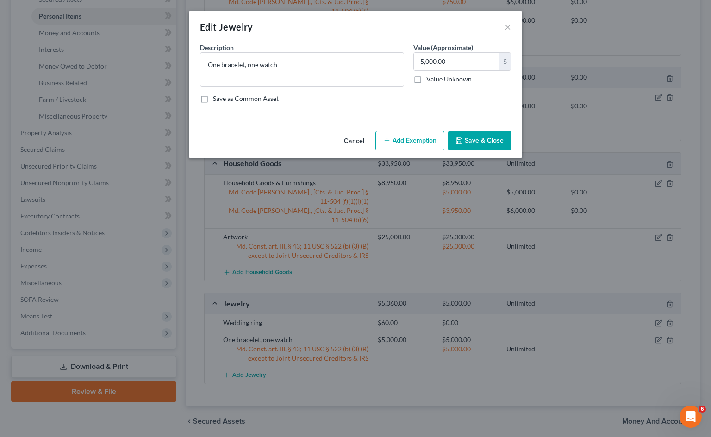
click at [482, 140] on button "Save & Close" at bounding box center [479, 140] width 63 height 19
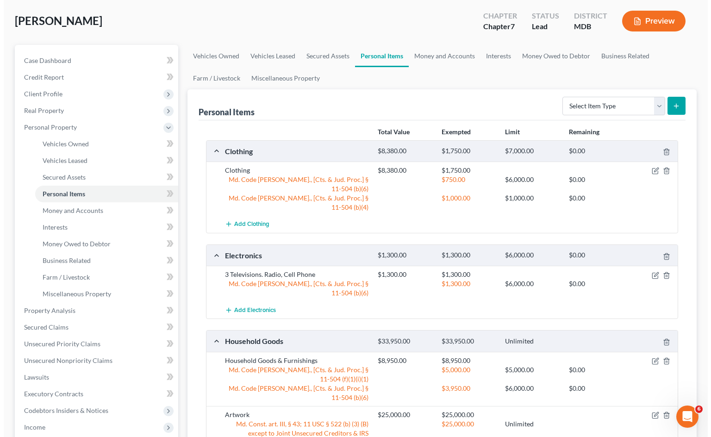
scroll to position [0, 0]
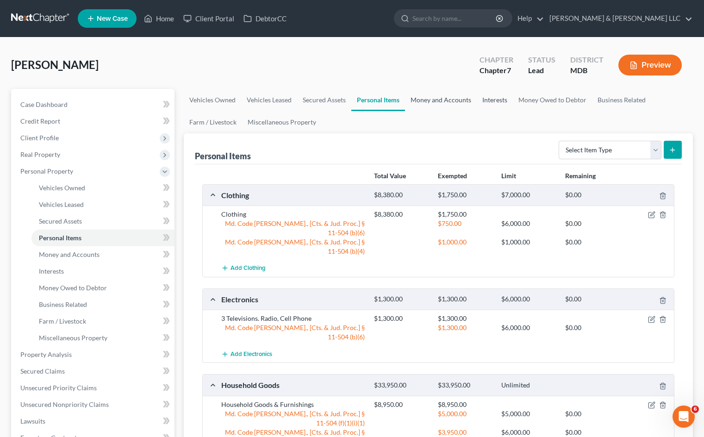
drag, startPoint x: 446, startPoint y: 101, endPoint x: 484, endPoint y: 104, distance: 38.1
click at [447, 101] on link "Money and Accounts" at bounding box center [441, 100] width 72 height 22
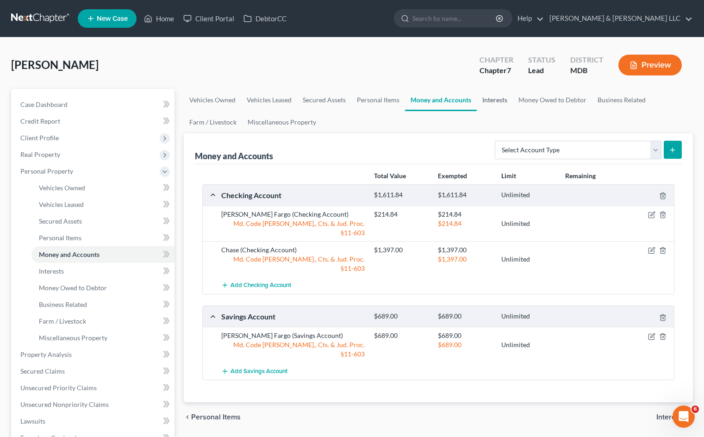
click at [490, 103] on link "Interests" at bounding box center [495, 100] width 36 height 22
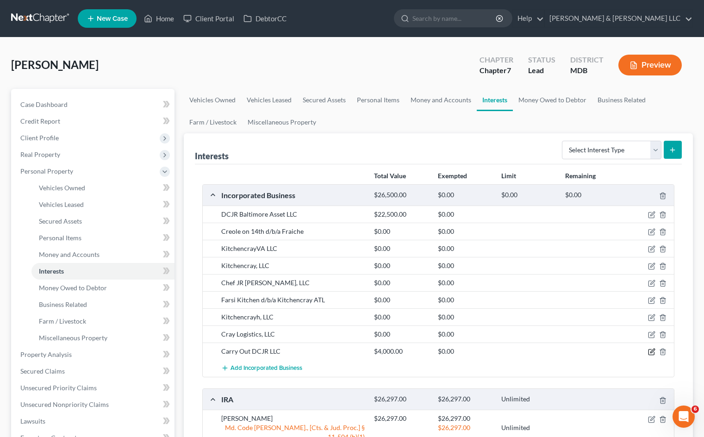
click at [651, 353] on icon "button" at bounding box center [653, 351] width 4 height 4
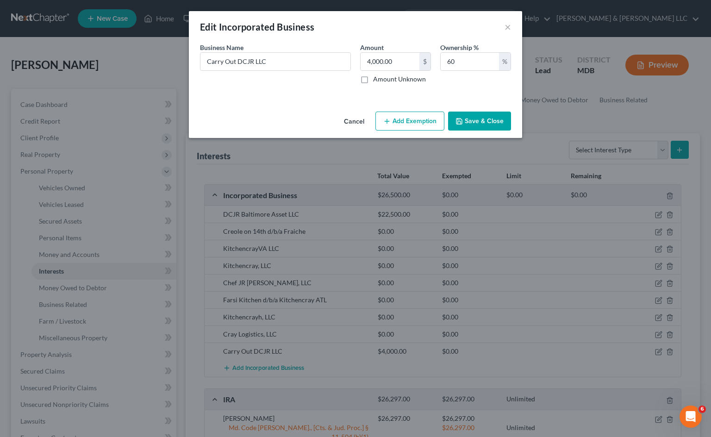
click at [358, 121] on button "Cancel" at bounding box center [354, 122] width 35 height 19
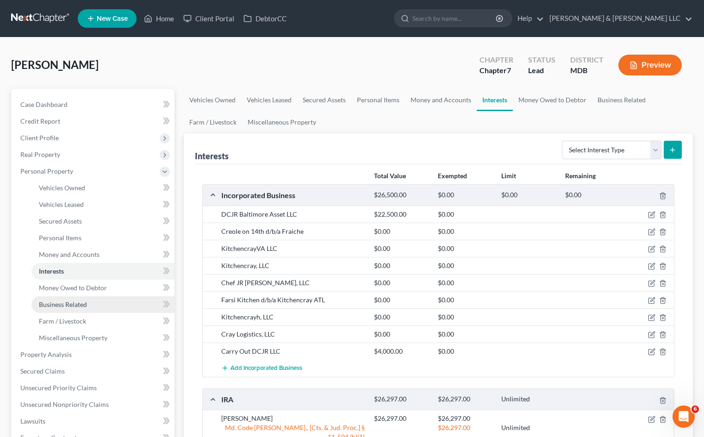
click at [106, 297] on link "Business Related" at bounding box center [102, 304] width 143 height 17
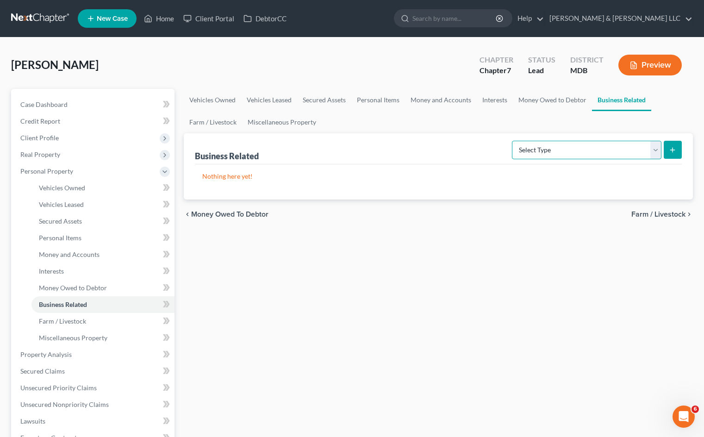
click at [559, 146] on select "Select Type Customer Lists Franchises Inventory Licenses Machinery Office Equip…" at bounding box center [587, 150] width 150 height 19
select select "inventory"
click at [513, 141] on select "Select Type Customer Lists Franchises Inventory Licenses Machinery Office Equip…" at bounding box center [587, 150] width 150 height 19
click at [676, 150] on icon "submit" at bounding box center [672, 149] width 7 height 7
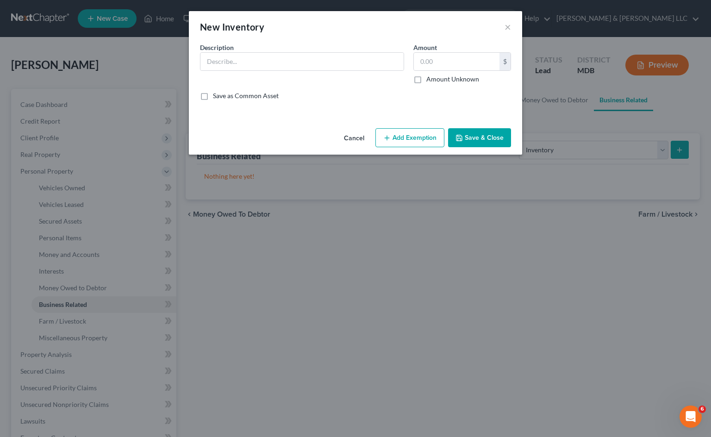
click at [355, 139] on button "Cancel" at bounding box center [354, 138] width 35 height 19
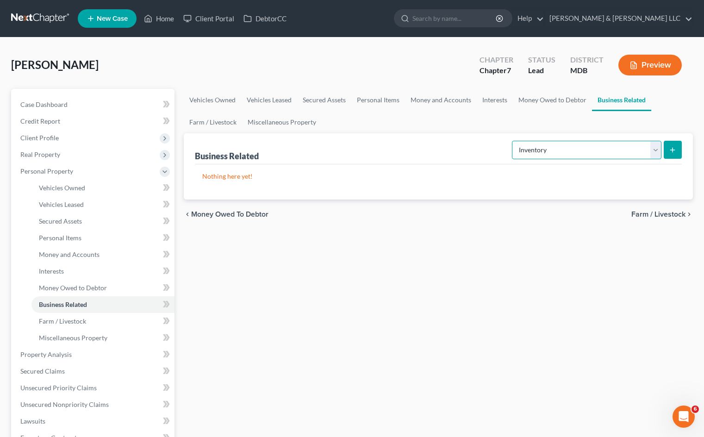
click at [605, 149] on select "Select Type Customer Lists Franchises Inventory Licenses Machinery Office Equip…" at bounding box center [587, 150] width 150 height 19
click at [215, 121] on link "Farm / Livestock" at bounding box center [213, 122] width 58 height 22
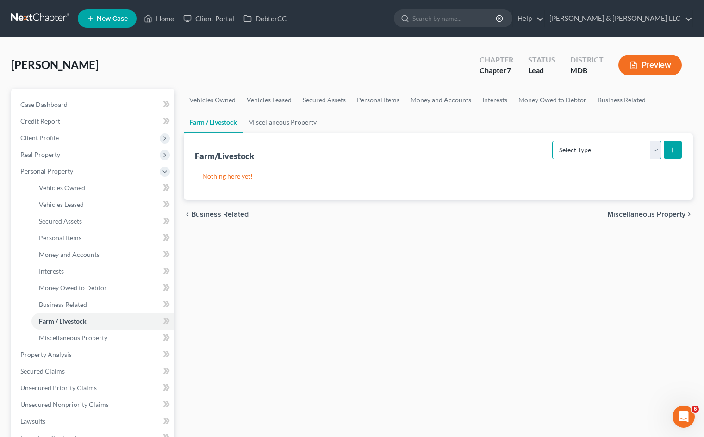
click at [601, 150] on select "Select Type Animals & Livestock Crops: Growing or Harvested Farming Equipment F…" at bounding box center [606, 150] width 109 height 19
drag, startPoint x: 290, startPoint y: 119, endPoint x: 340, endPoint y: 125, distance: 50.4
click at [290, 119] on link "Miscellaneous Property" at bounding box center [283, 122] width 80 height 22
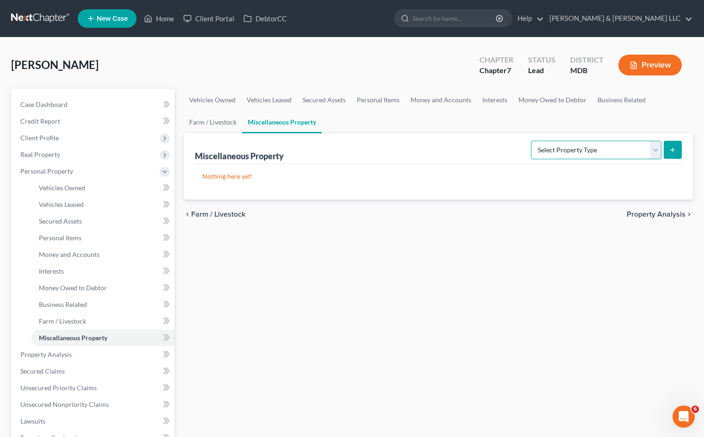
click at [575, 149] on select "Select Property Type Assigned for Creditor Benefit [DATE] Holding for Another N…" at bounding box center [596, 150] width 131 height 19
click at [566, 97] on link "Money Owed to Debtor" at bounding box center [552, 100] width 79 height 22
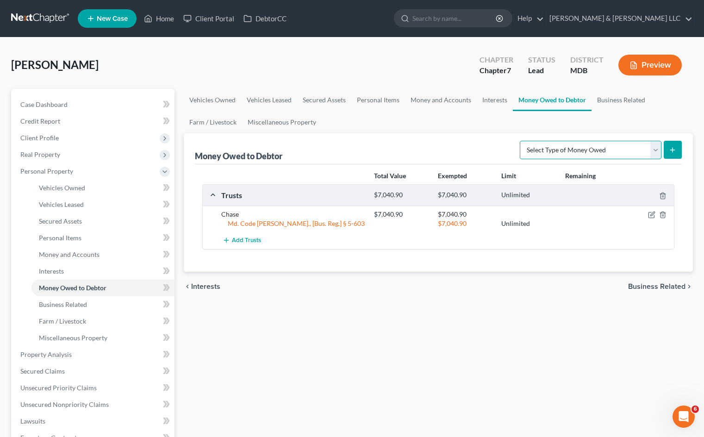
click at [566, 148] on select "Select Type of Money Owed Accounts Receivable Alimony Child Support Claims Agai…" at bounding box center [591, 150] width 142 height 19
click at [617, 100] on link "Business Related" at bounding box center [621, 100] width 59 height 22
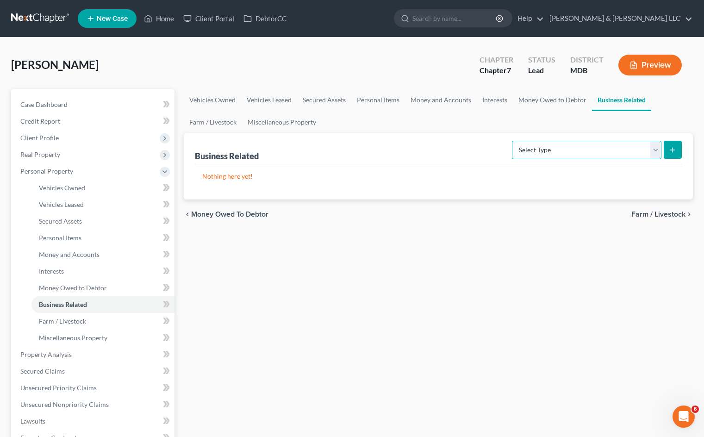
click at [588, 152] on select "Select Type Customer Lists Franchises Inventory Licenses Machinery Office Equip…" at bounding box center [587, 150] width 150 height 19
click at [513, 141] on select "Select Type Customer Lists Franchises Inventory Licenses Machinery Office Equip…" at bounding box center [587, 150] width 150 height 19
click at [651, 152] on select "Select Type Customer Lists Franchises Inventory Licenses Machinery Office Equip…" at bounding box center [587, 150] width 150 height 19
click at [513, 141] on select "Select Type Customer Lists Franchises Inventory Licenses Machinery Office Equip…" at bounding box center [587, 150] width 150 height 19
click at [671, 152] on icon "submit" at bounding box center [672, 149] width 7 height 7
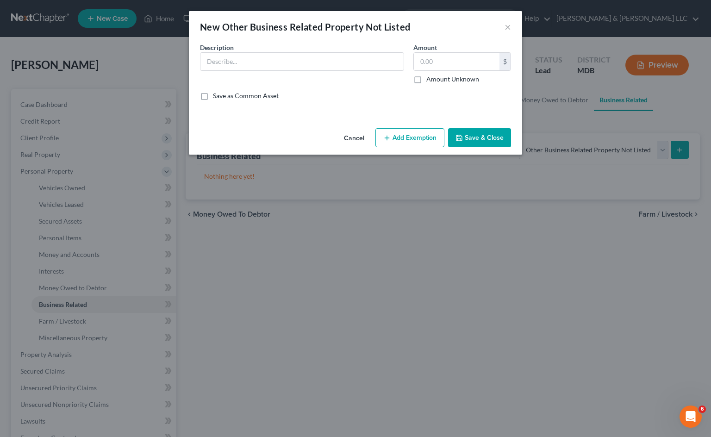
click at [361, 138] on button "Cancel" at bounding box center [354, 138] width 35 height 19
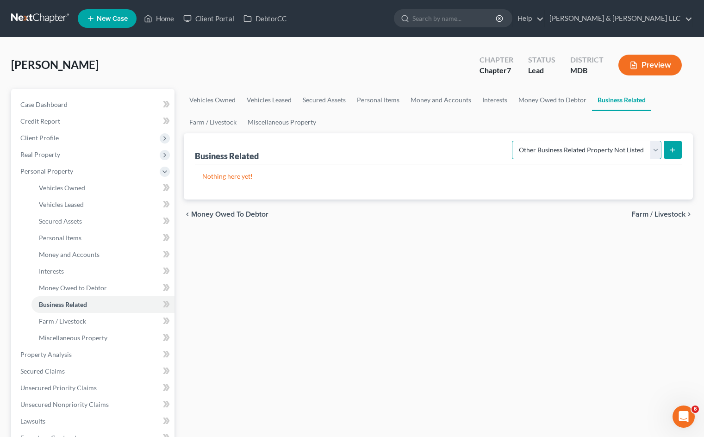
click at [572, 152] on select "Select Type Customer Lists Franchises Inventory Licenses Machinery Office Equip…" at bounding box center [587, 150] width 150 height 19
select select "inventory"
click at [513, 141] on select "Select Type Customer Lists Franchises Inventory Licenses Machinery Office Equip…" at bounding box center [587, 150] width 150 height 19
click at [679, 153] on button "submit" at bounding box center [673, 150] width 18 height 18
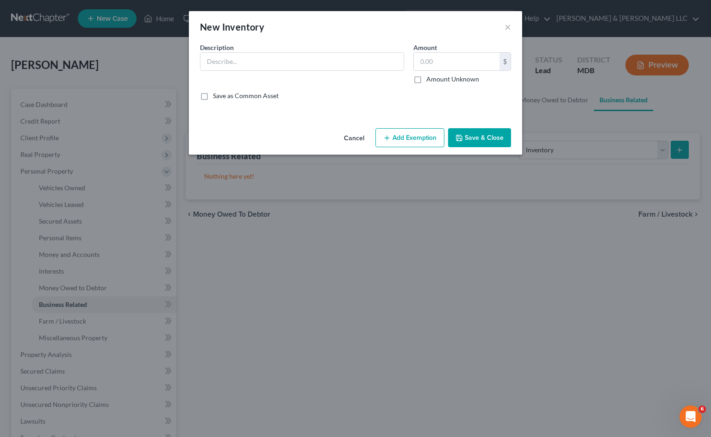
click at [355, 139] on button "Cancel" at bounding box center [354, 138] width 35 height 19
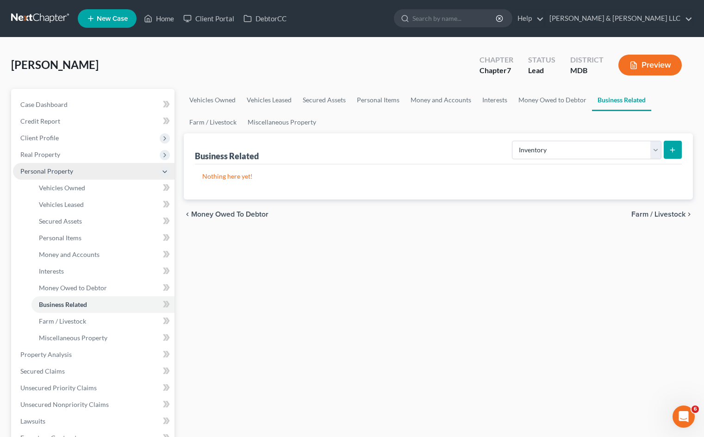
click at [79, 171] on span "Personal Property" at bounding box center [94, 171] width 162 height 17
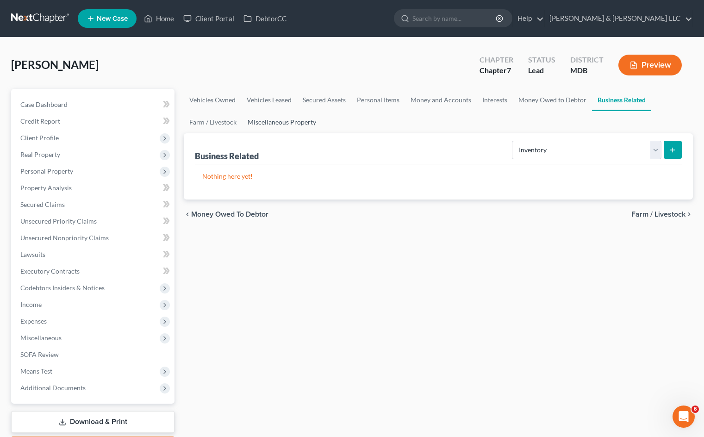
click at [269, 120] on link "Miscellaneous Property" at bounding box center [282, 122] width 80 height 22
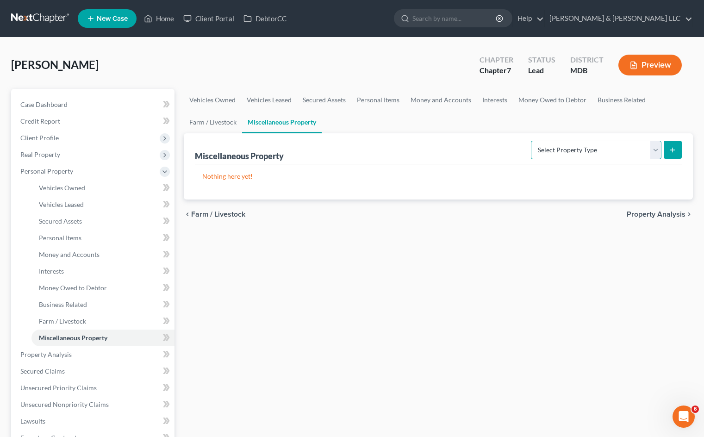
click at [574, 151] on select "Select Property Type Assigned for Creditor Benefit [DATE] Holding for Another N…" at bounding box center [596, 150] width 131 height 19
click at [114, 169] on span "Personal Property" at bounding box center [94, 171] width 162 height 17
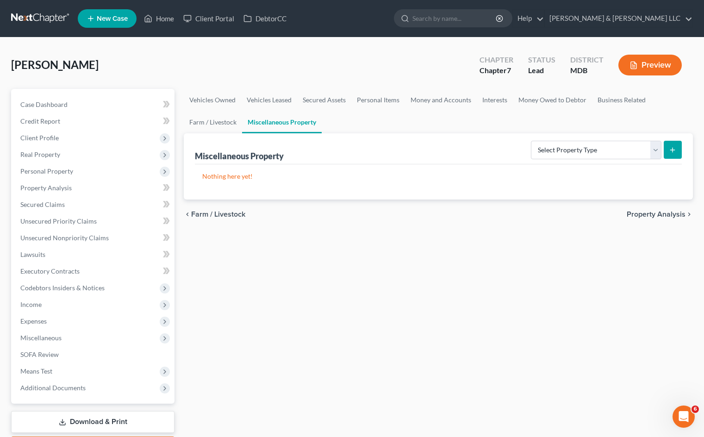
click at [648, 66] on button "Preview" at bounding box center [650, 65] width 63 height 21
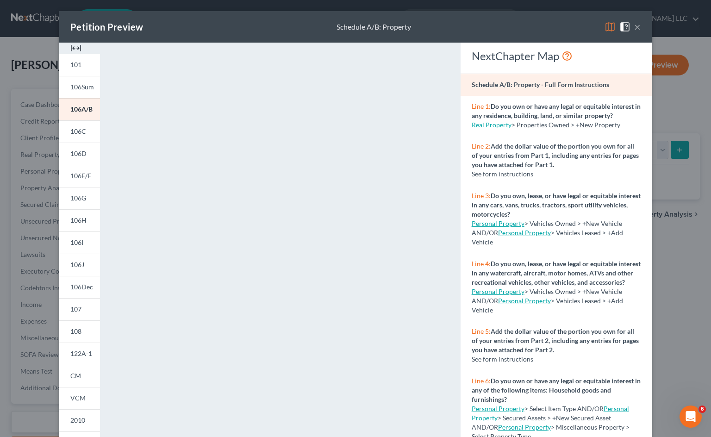
click at [635, 28] on button "×" at bounding box center [637, 26] width 6 height 11
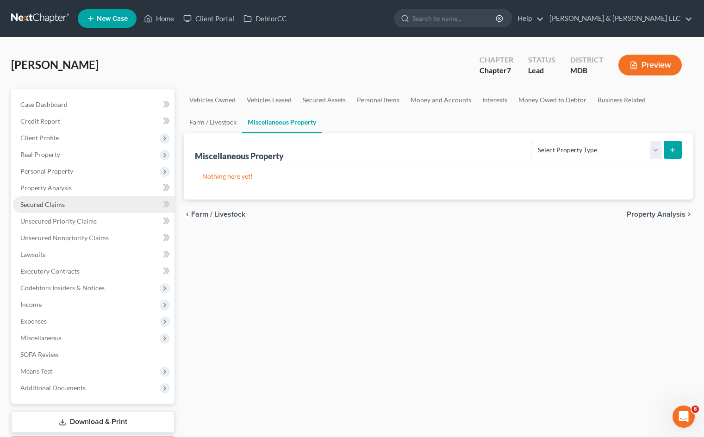
click at [78, 201] on link "Secured Claims" at bounding box center [94, 204] width 162 height 17
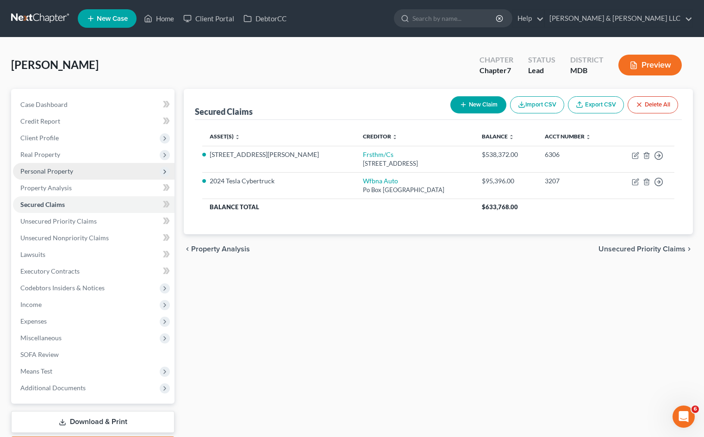
click at [85, 169] on span "Personal Property" at bounding box center [94, 171] width 162 height 17
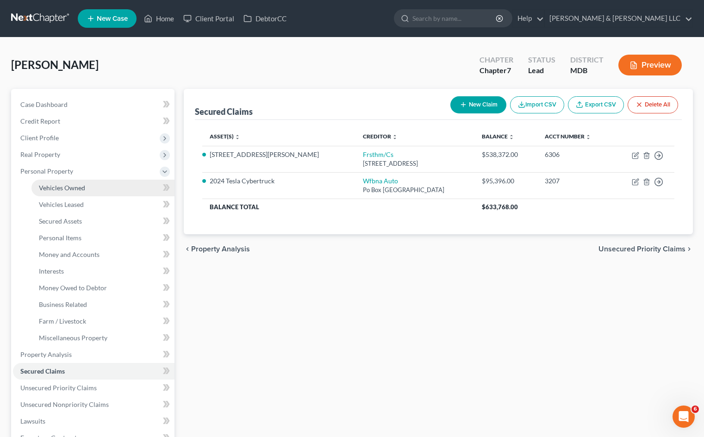
click at [84, 187] on span "Vehicles Owned" at bounding box center [62, 188] width 46 height 8
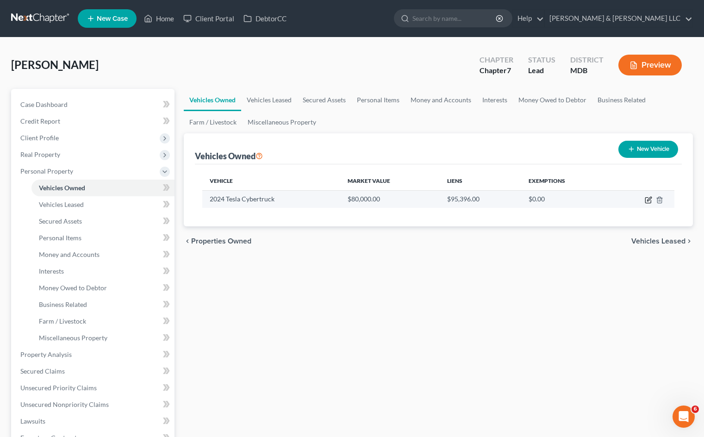
click at [651, 201] on icon "button" at bounding box center [648, 199] width 7 height 7
select select "0"
select select "2"
select select "0"
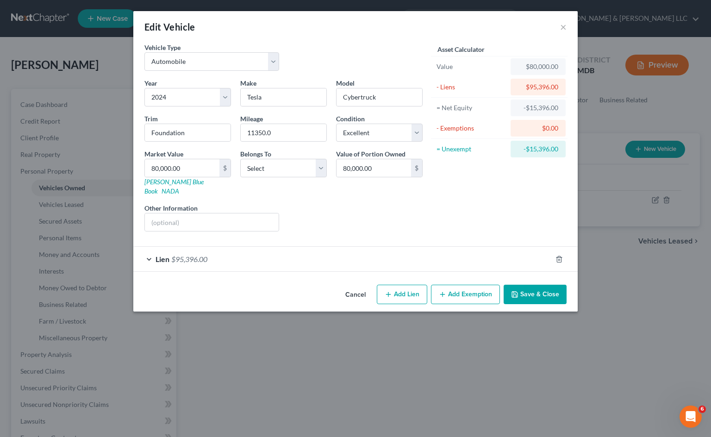
click at [358, 286] on button "Cancel" at bounding box center [355, 295] width 35 height 19
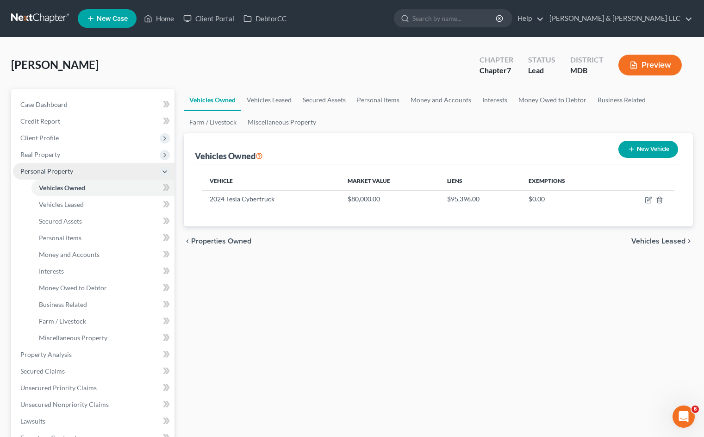
click at [63, 175] on span "Personal Property" at bounding box center [94, 171] width 162 height 17
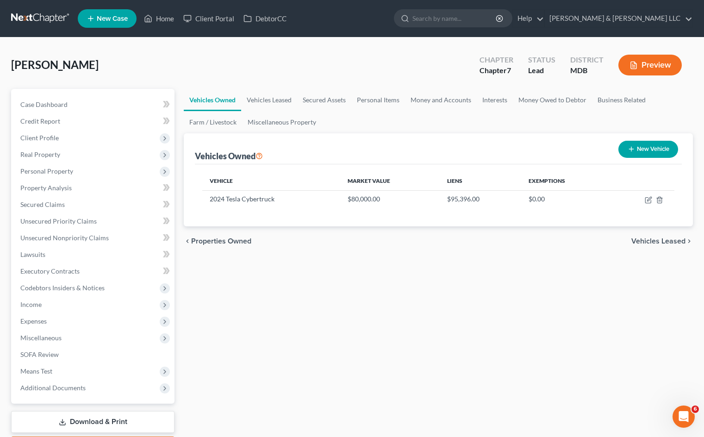
click at [408, 323] on div "Vehicles Owned Vehicles Leased Secured Assets Personal Items Money and Accounts…" at bounding box center [438, 273] width 519 height 368
click at [649, 64] on button "Preview" at bounding box center [650, 65] width 63 height 21
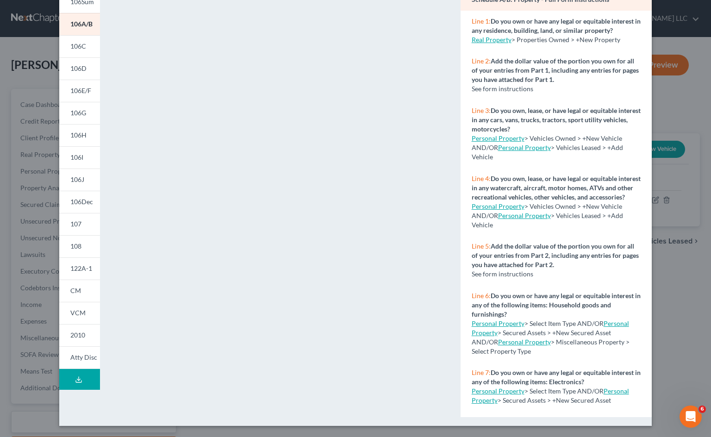
click at [81, 377] on button "Download Draft" at bounding box center [79, 379] width 41 height 21
